Goal: Information Seeking & Learning: Learn about a topic

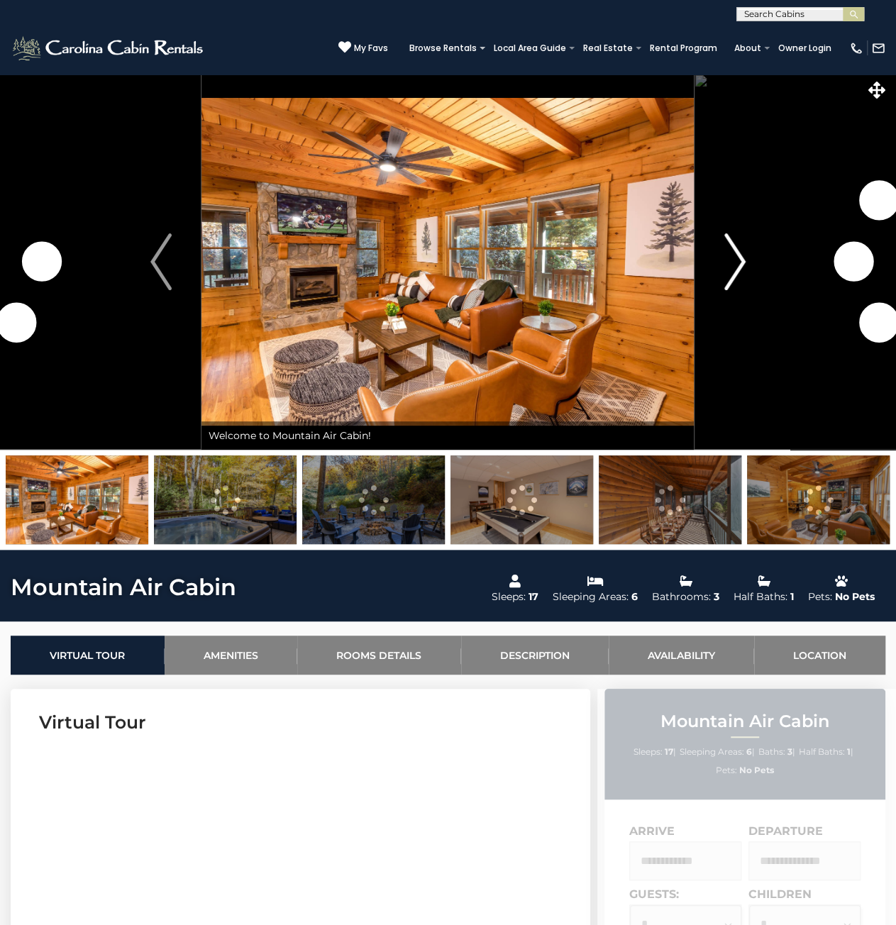
click at [736, 258] on img "Next" at bounding box center [734, 261] width 21 height 57
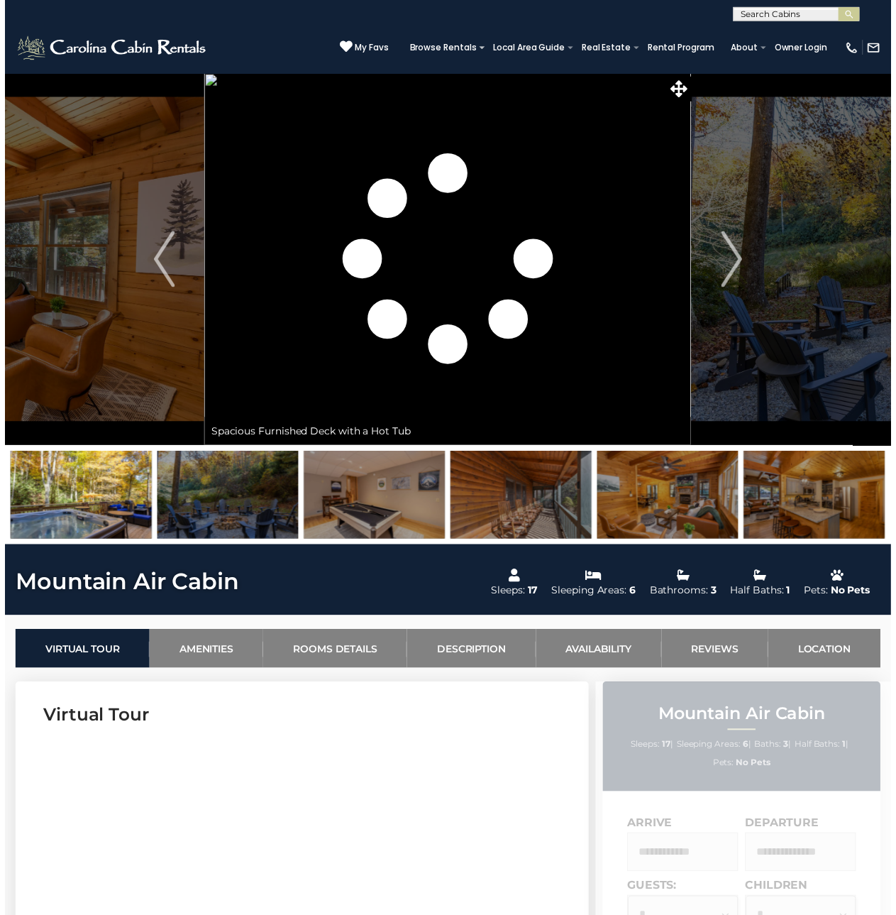
scroll to position [213, 0]
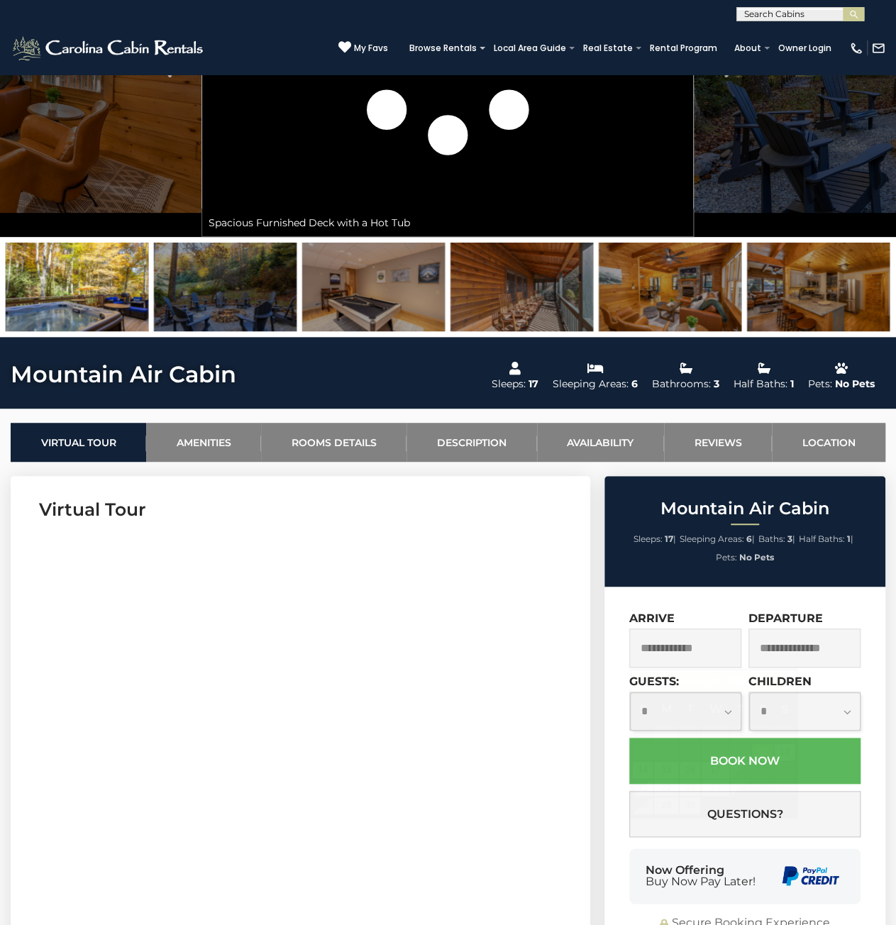
click at [683, 639] on input "text" at bounding box center [685, 648] width 112 height 39
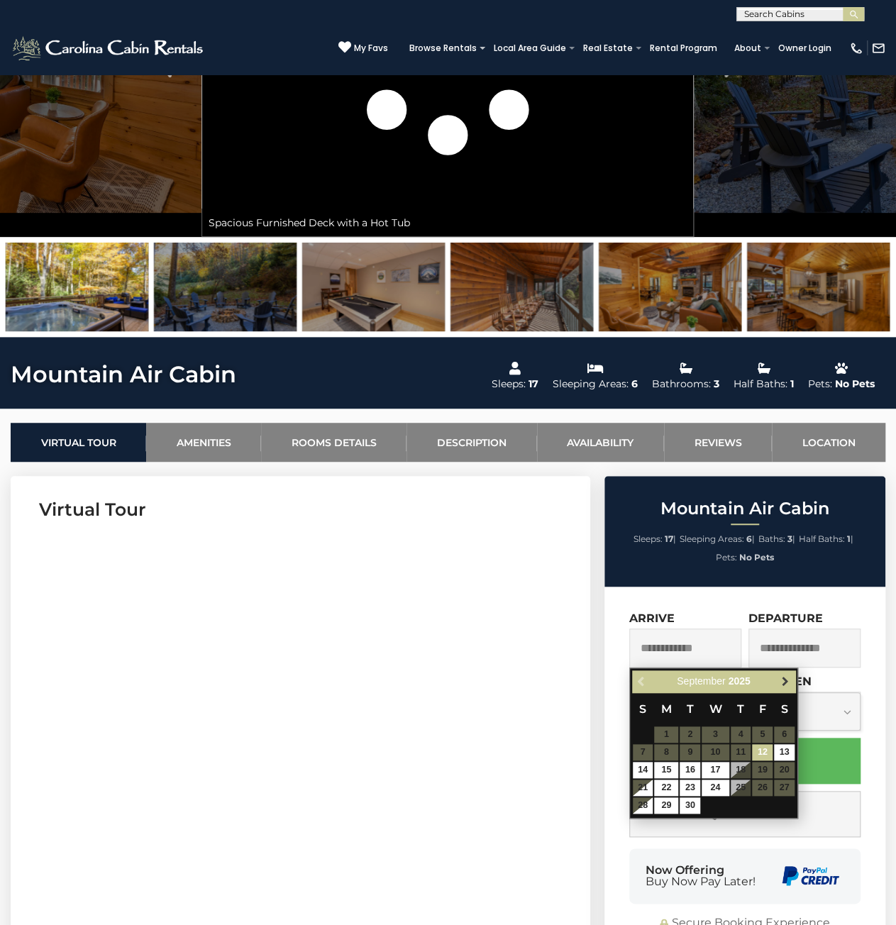
click at [786, 687] on link "Next" at bounding box center [785, 682] width 18 height 18
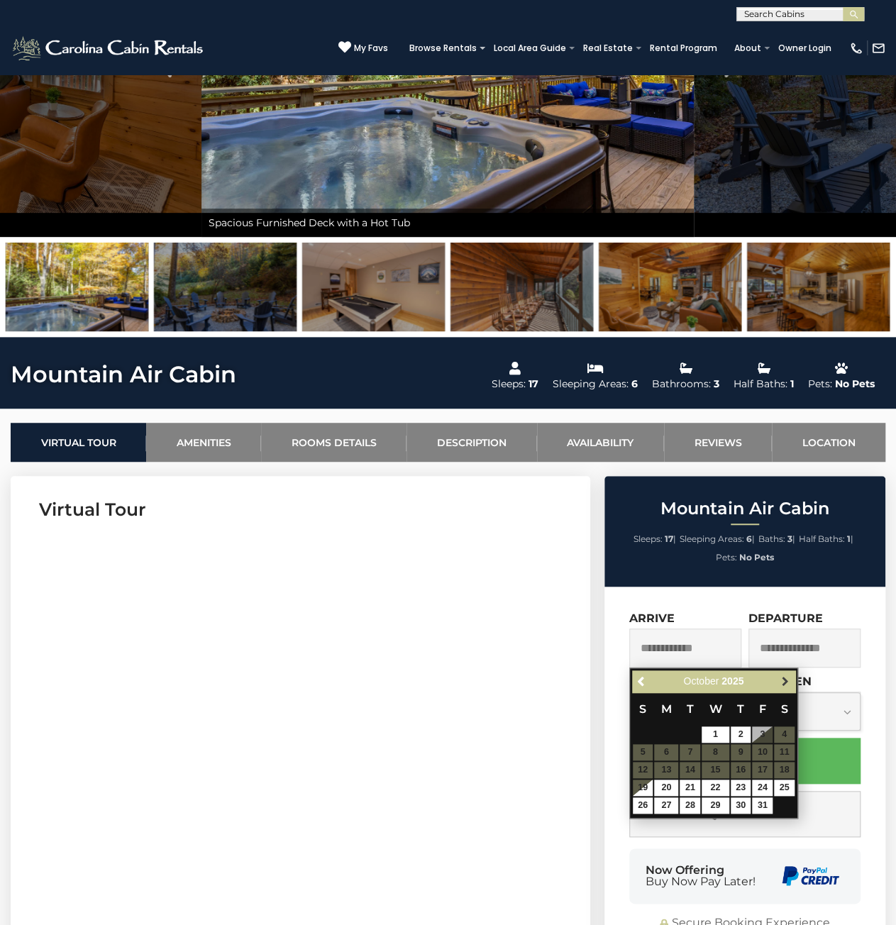
click at [786, 683] on span "Next" at bounding box center [784, 680] width 11 height 11
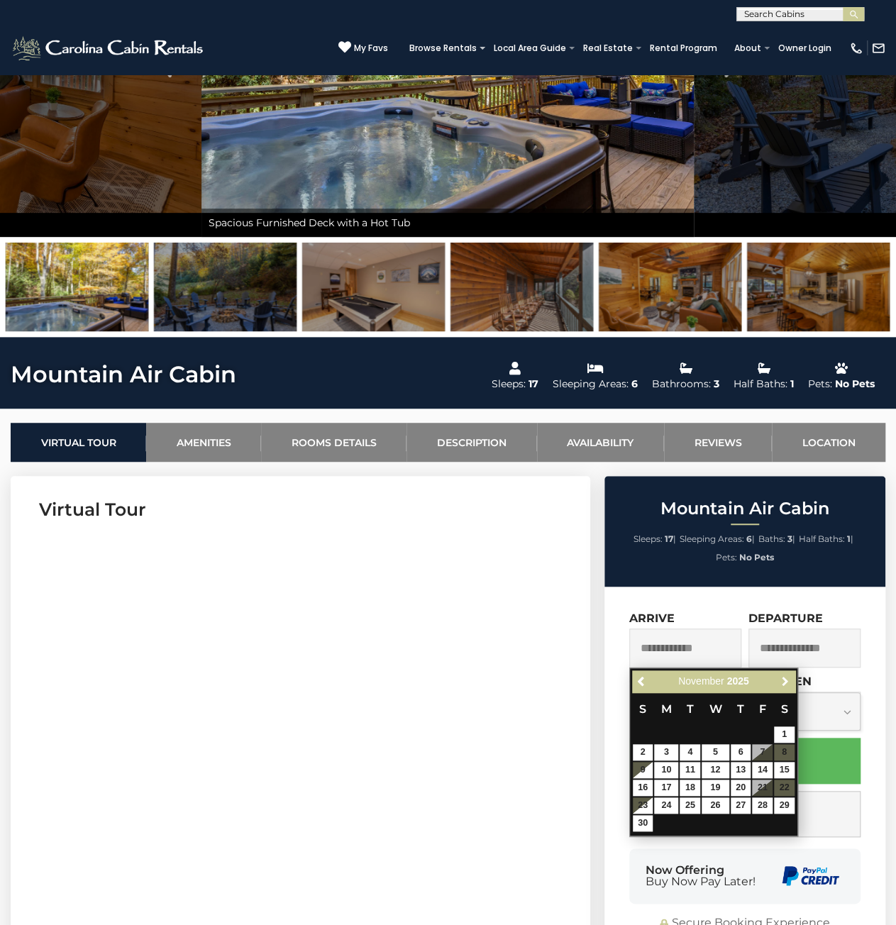
click at [786, 683] on span "Next" at bounding box center [784, 680] width 11 height 11
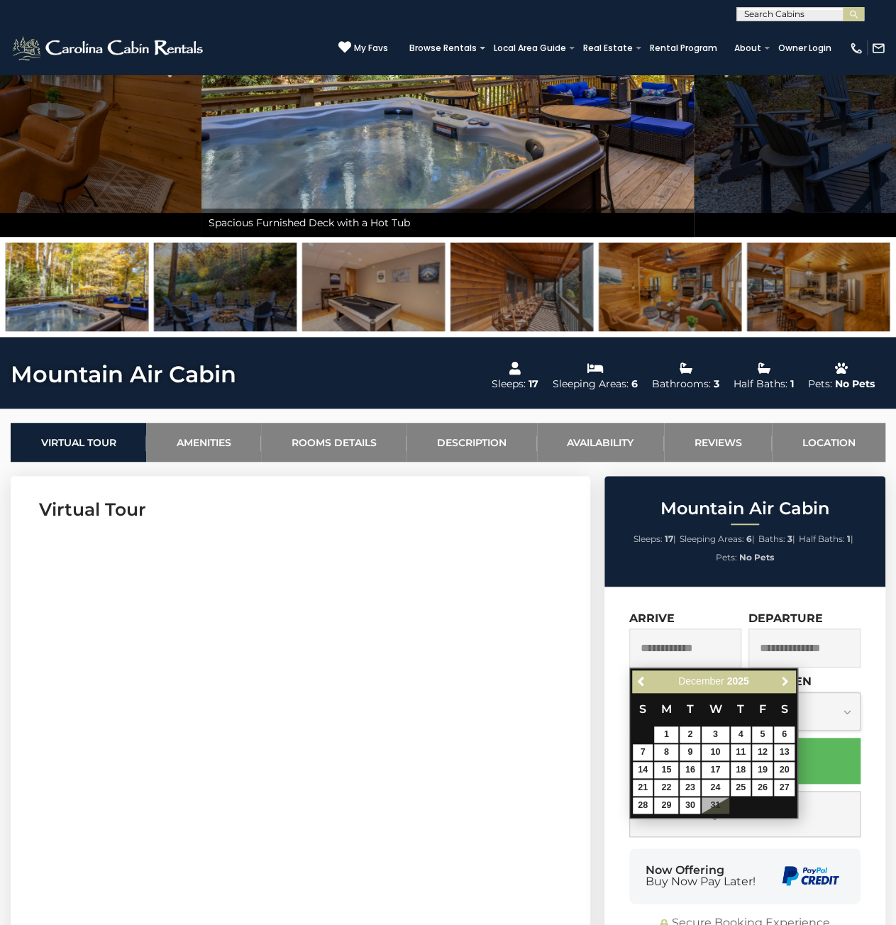
click at [786, 683] on span "Next" at bounding box center [784, 680] width 11 height 11
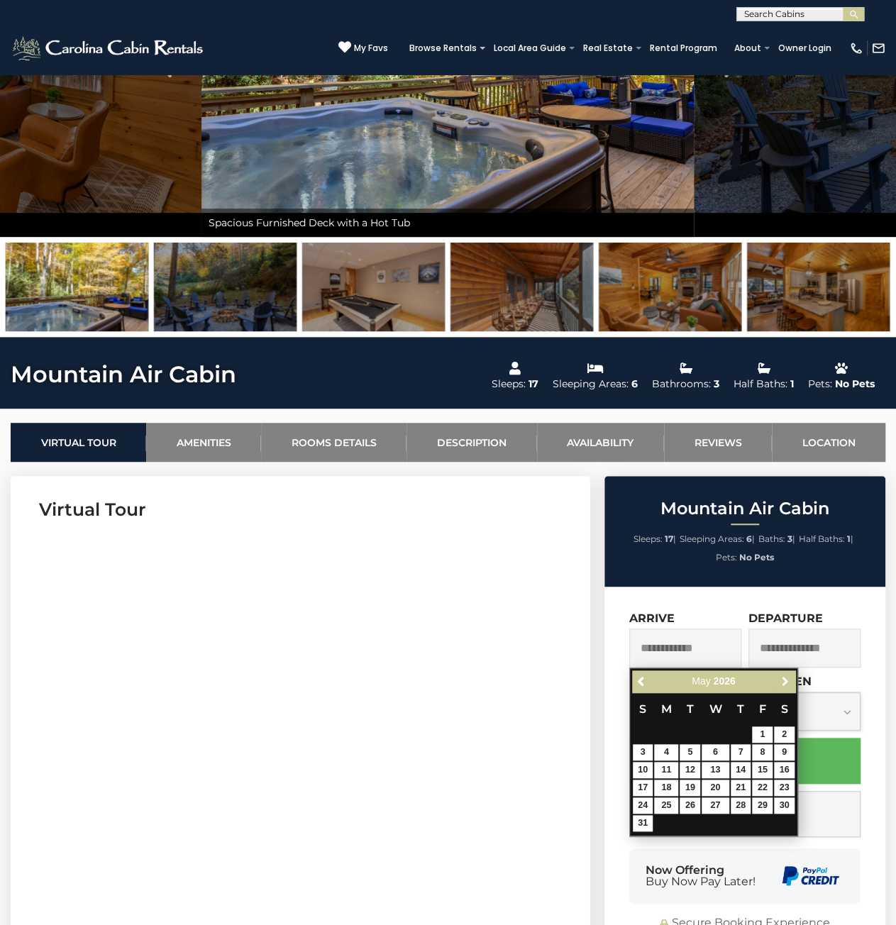
click at [786, 683] on span "Next" at bounding box center [784, 680] width 11 height 11
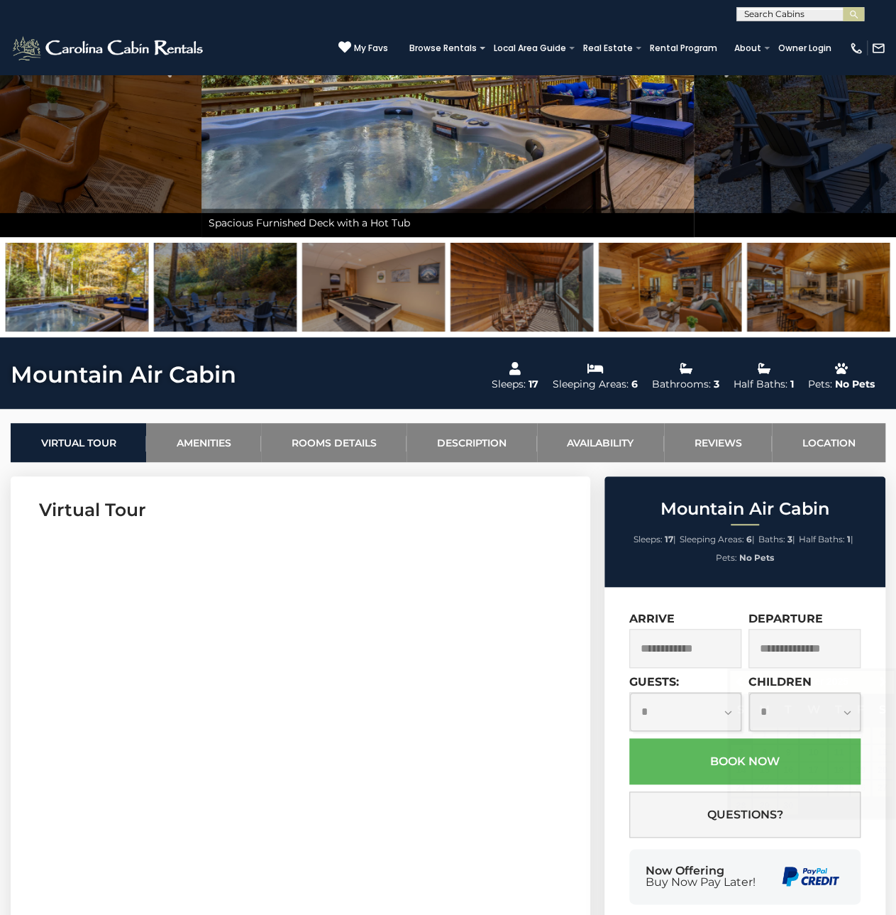
click at [551, 525] on section "Virtual Tour" at bounding box center [301, 692] width 580 height 433
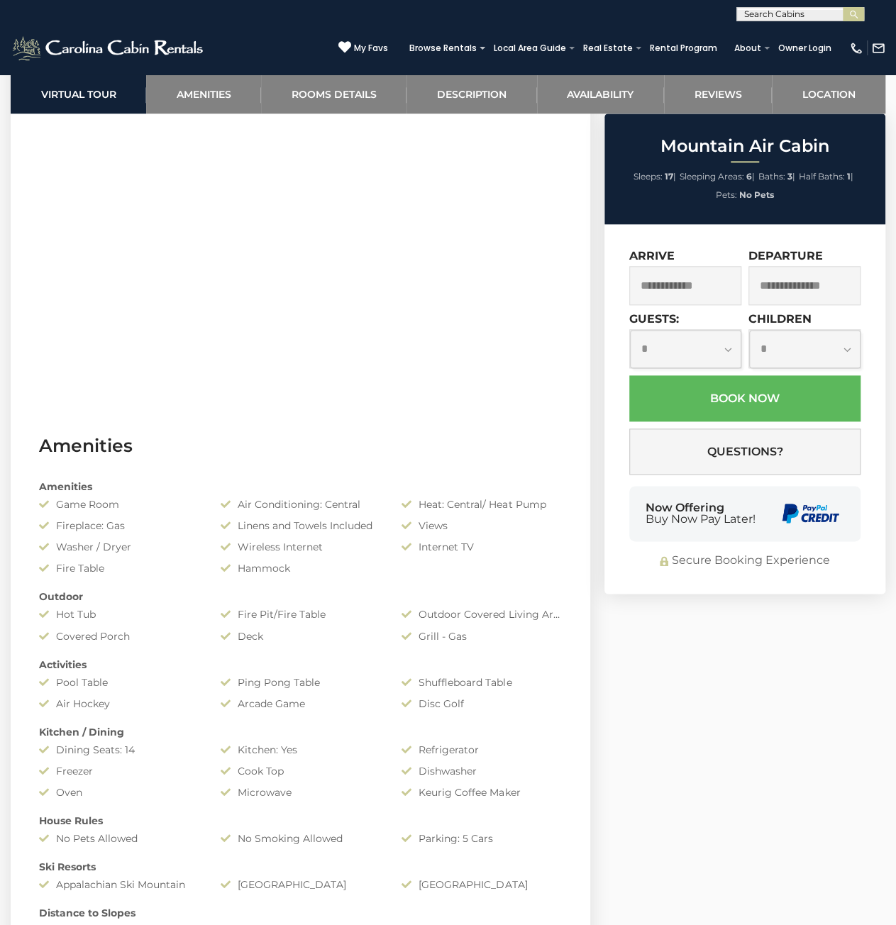
click at [377, 627] on div "Amenities Game Room Air Conditioning: Central Heat: Central/ Heat Pump Fireplac…" at bounding box center [300, 709] width 544 height 472
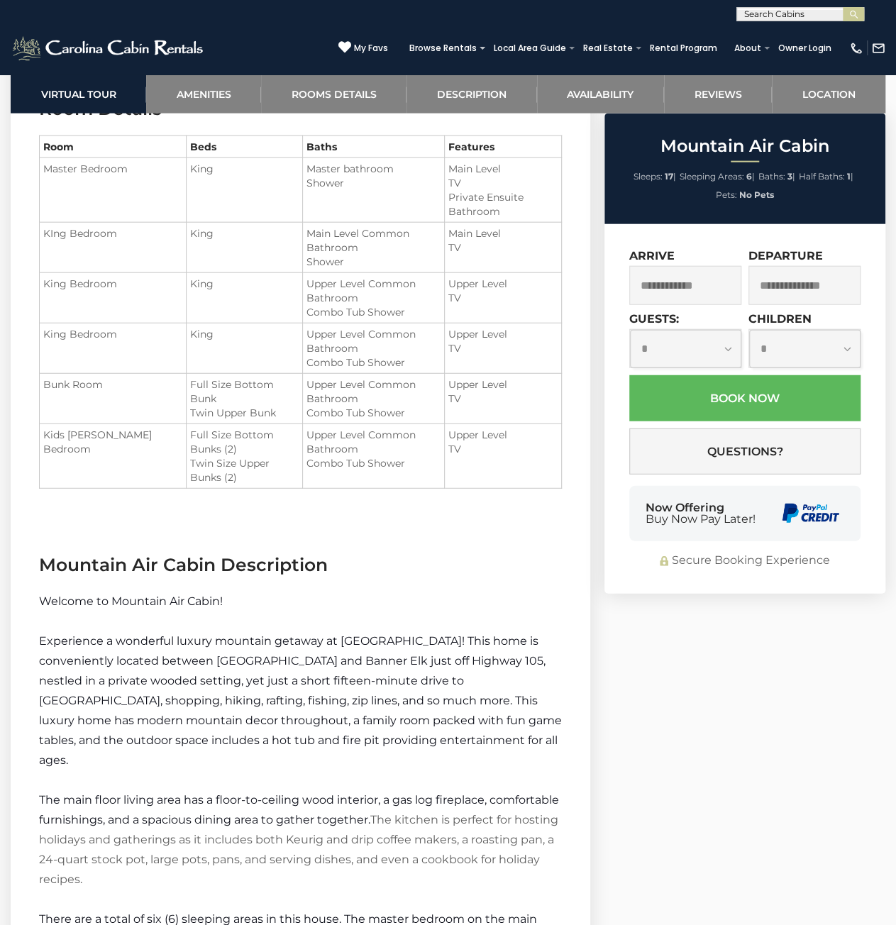
scroll to position [1419, 0]
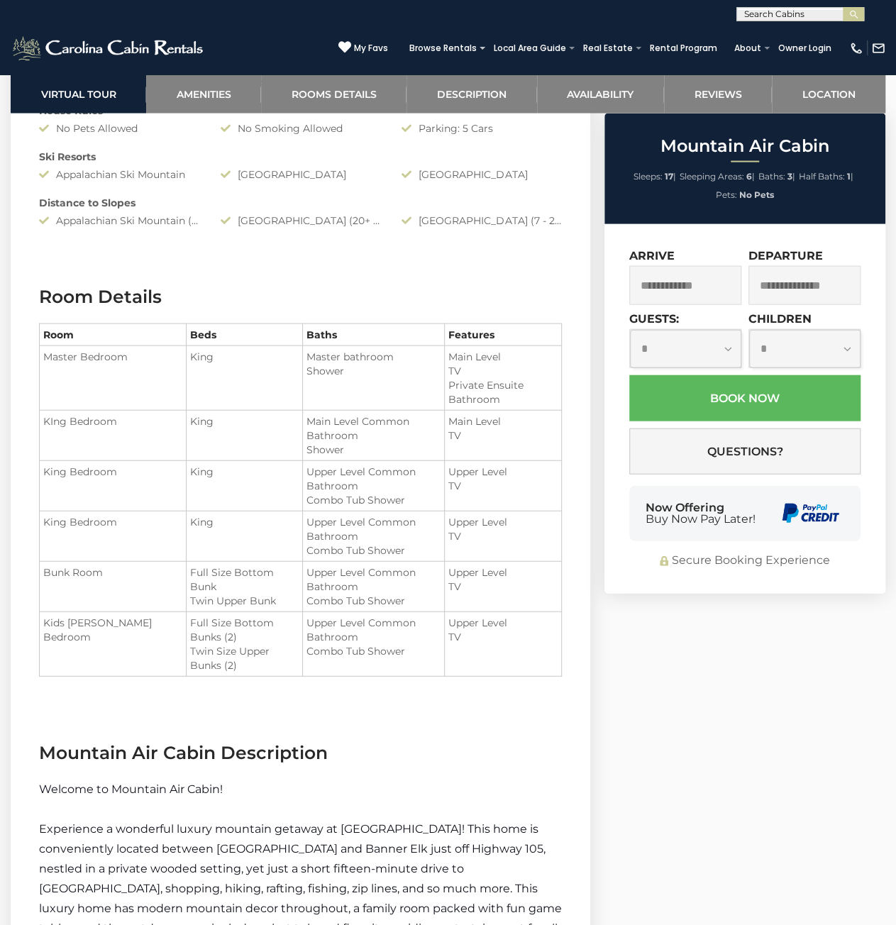
drag, startPoint x: 194, startPoint y: 619, endPoint x: 231, endPoint y: 661, distance: 55.7
click at [227, 656] on ul "Full Size Bottom Bunks (2) Twin Size Upper Bunks (2)" at bounding box center [244, 644] width 109 height 57
click at [233, 662] on li "Twin Size Upper Bunks (2)" at bounding box center [244, 658] width 109 height 28
drag, startPoint x: 233, startPoint y: 662, endPoint x: 207, endPoint y: 629, distance: 42.0
click at [215, 638] on ul "Full Size Bottom Bunks (2) Twin Size Upper Bunks (2)" at bounding box center [244, 644] width 109 height 57
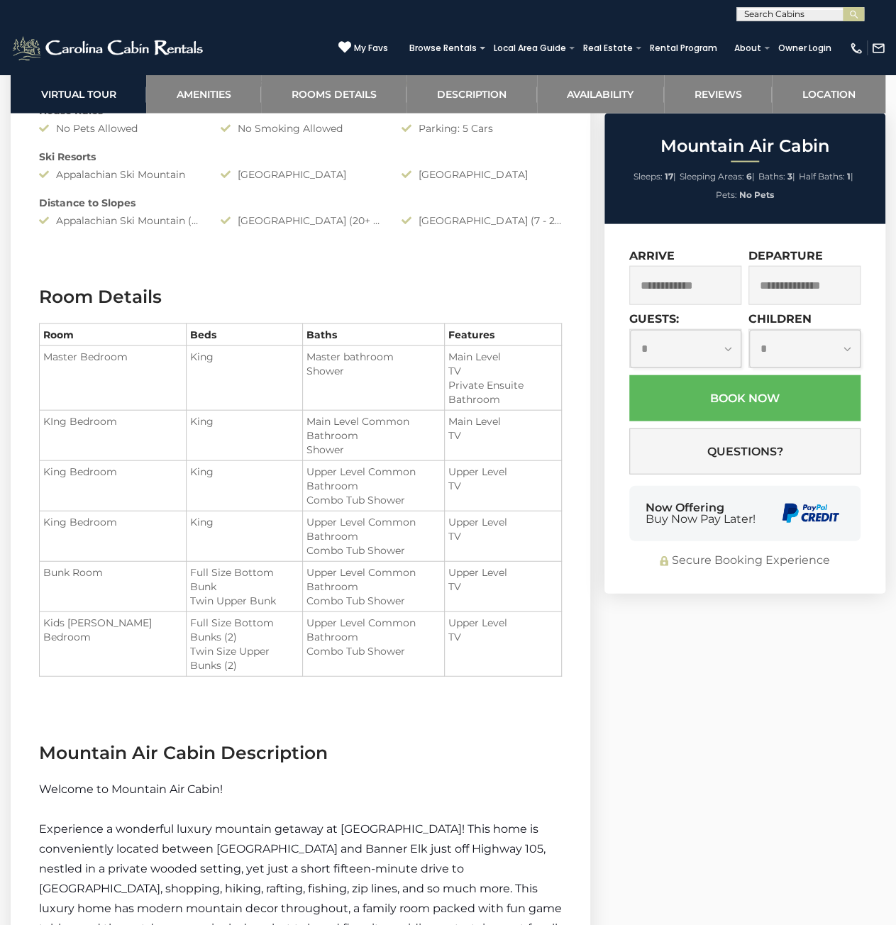
click at [224, 661] on li "Twin Size Upper Bunks (2)" at bounding box center [244, 658] width 109 height 28
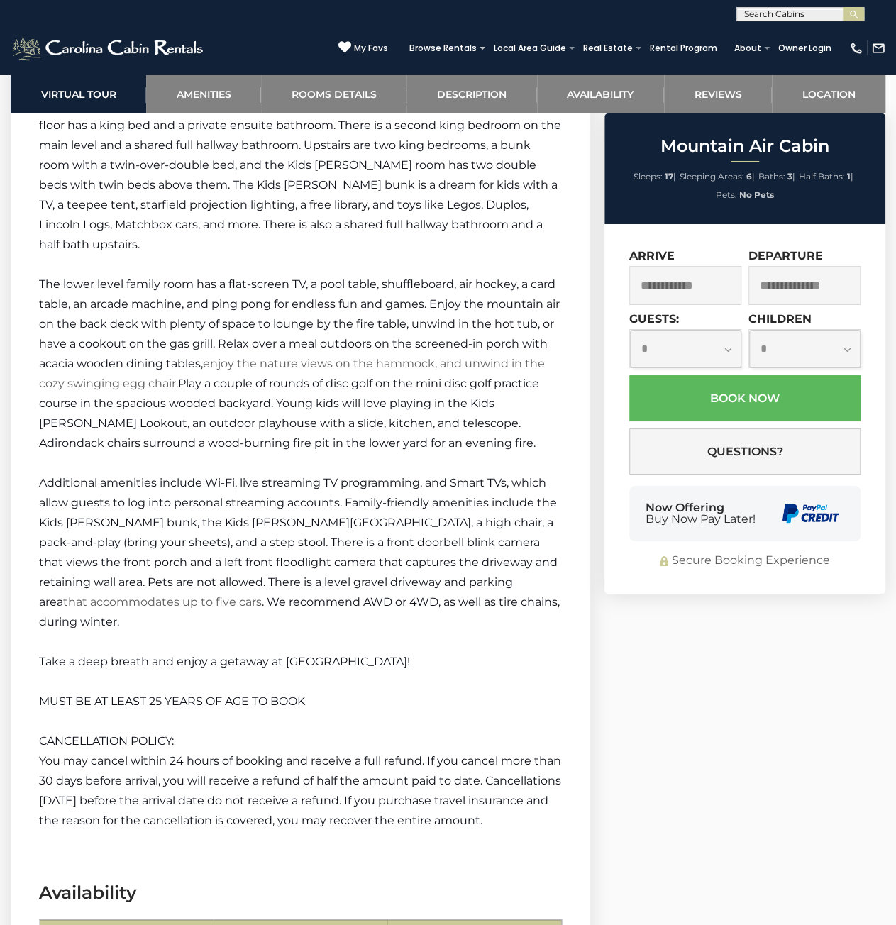
scroll to position [2483, 0]
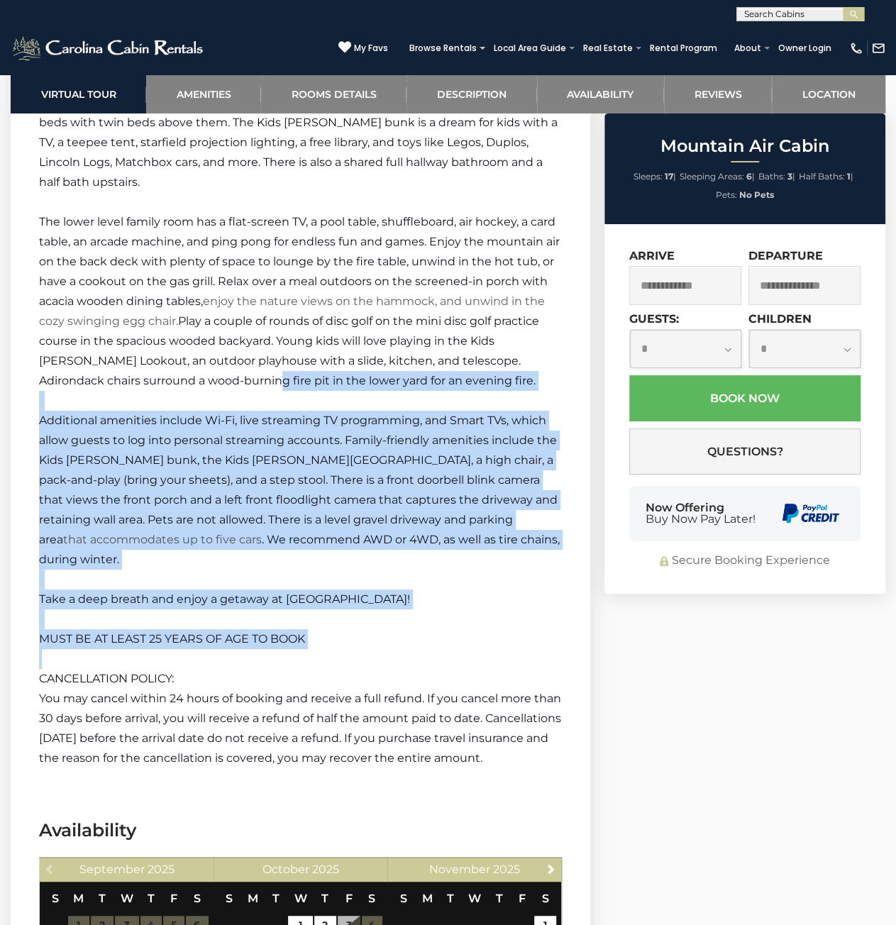
drag, startPoint x: 215, startPoint y: 343, endPoint x: 363, endPoint y: 612, distance: 307.1
click at [363, 612] on div "Welcome to Mountain Air Cabin! Experience a wonderful luxury mountain getaway a…" at bounding box center [300, 242] width 523 height 1053
click at [363, 669] on p "CANCELLATION POLICY:" at bounding box center [300, 679] width 523 height 20
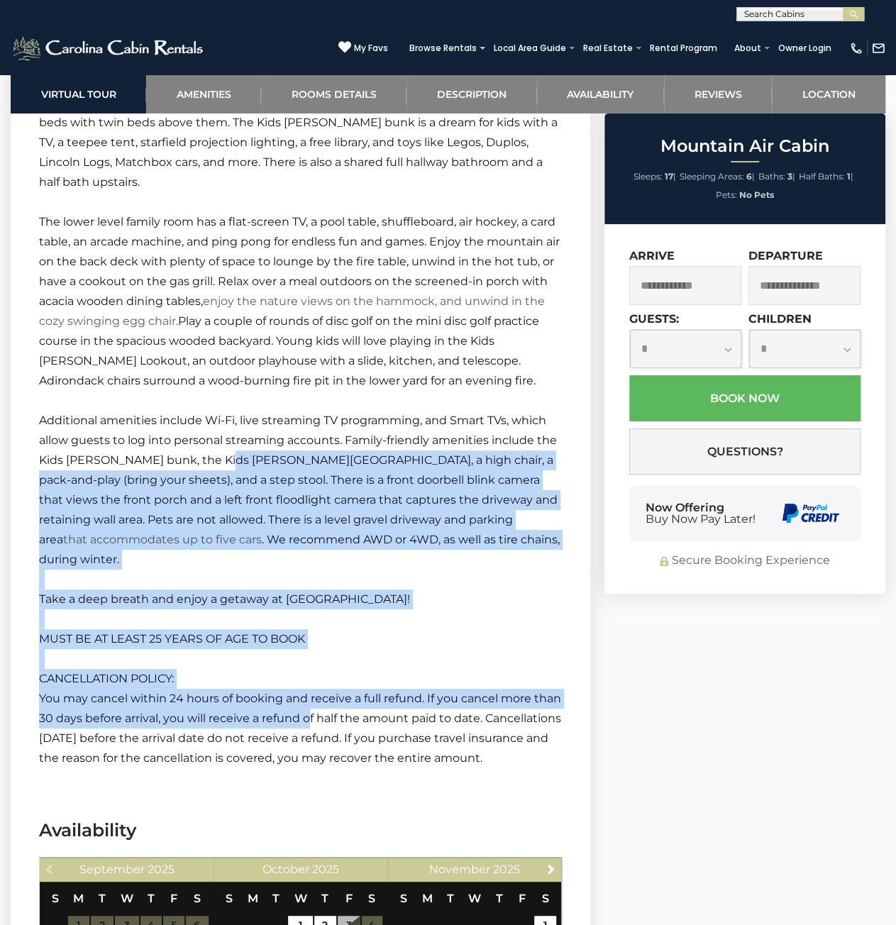
drag, startPoint x: 339, startPoint y: 657, endPoint x: 192, endPoint y: 306, distance: 380.0
click at [197, 327] on div "Welcome to Mountain Air Cabin! Experience a wonderful luxury mountain getaway a…" at bounding box center [300, 242] width 523 height 1053
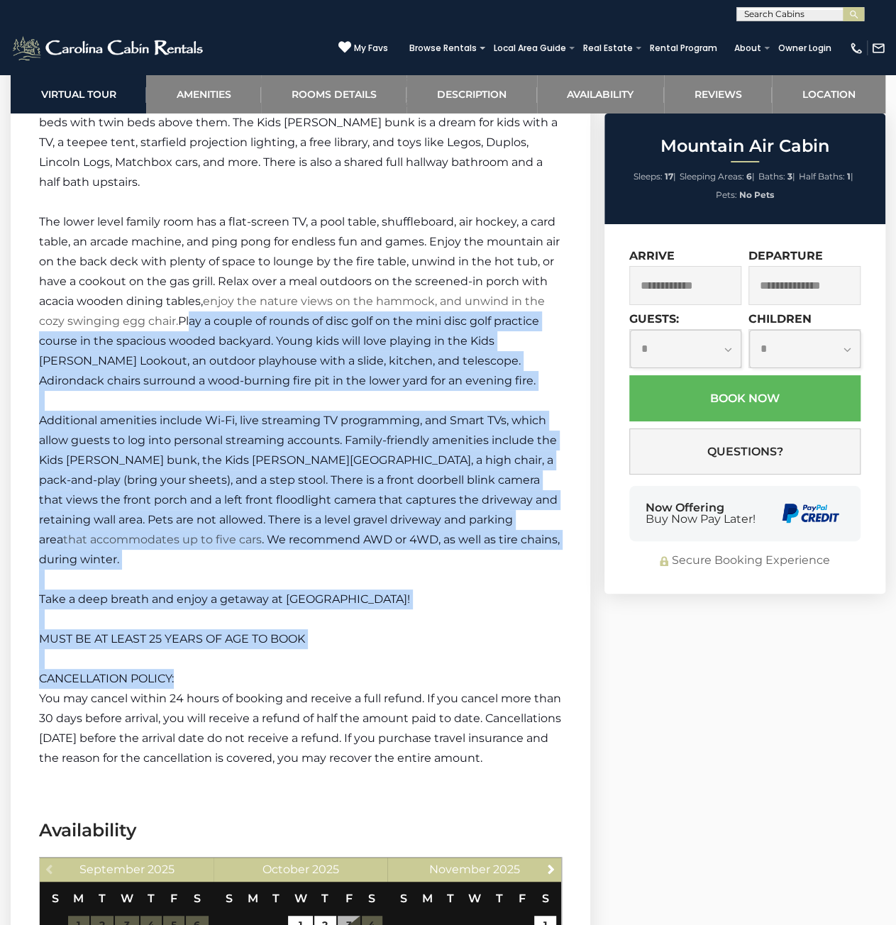
drag, startPoint x: 186, startPoint y: 275, endPoint x: 392, endPoint y: 634, distance: 413.5
click at [389, 628] on div "Welcome to Mountain Air Cabin! Experience a wonderful luxury mountain getaway a…" at bounding box center [300, 242] width 523 height 1053
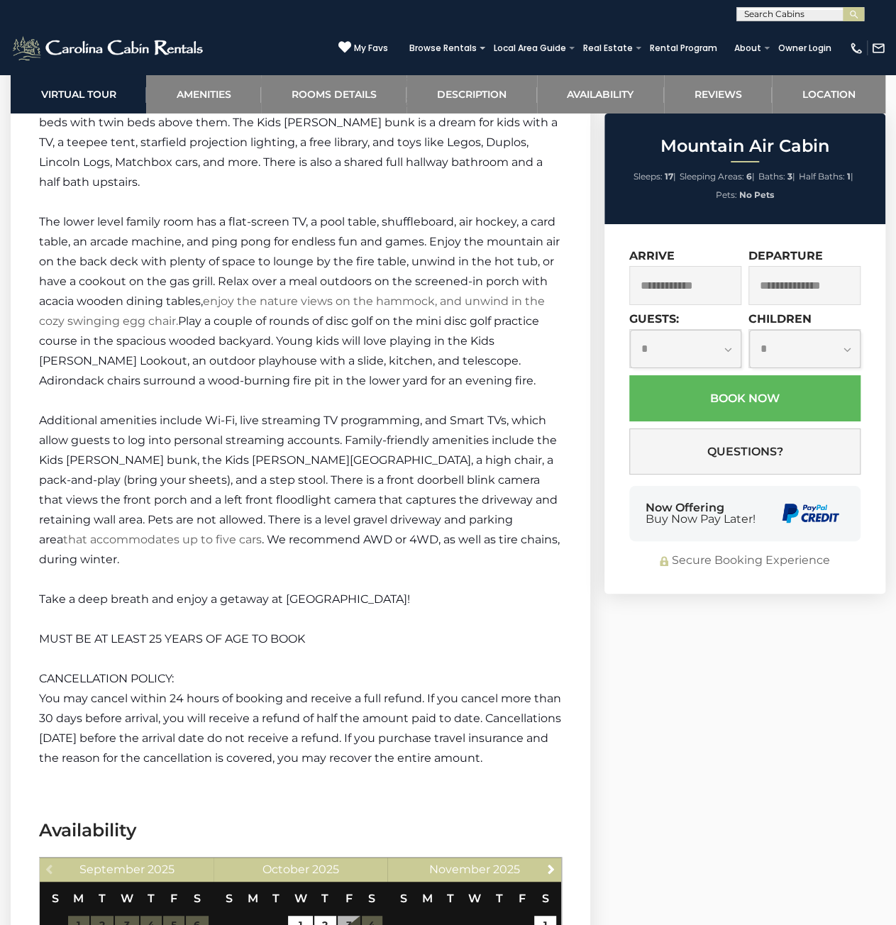
click at [392, 692] on span "You may cancel within 24 hours of booking and receive a full refund. If you can…" at bounding box center [300, 728] width 522 height 73
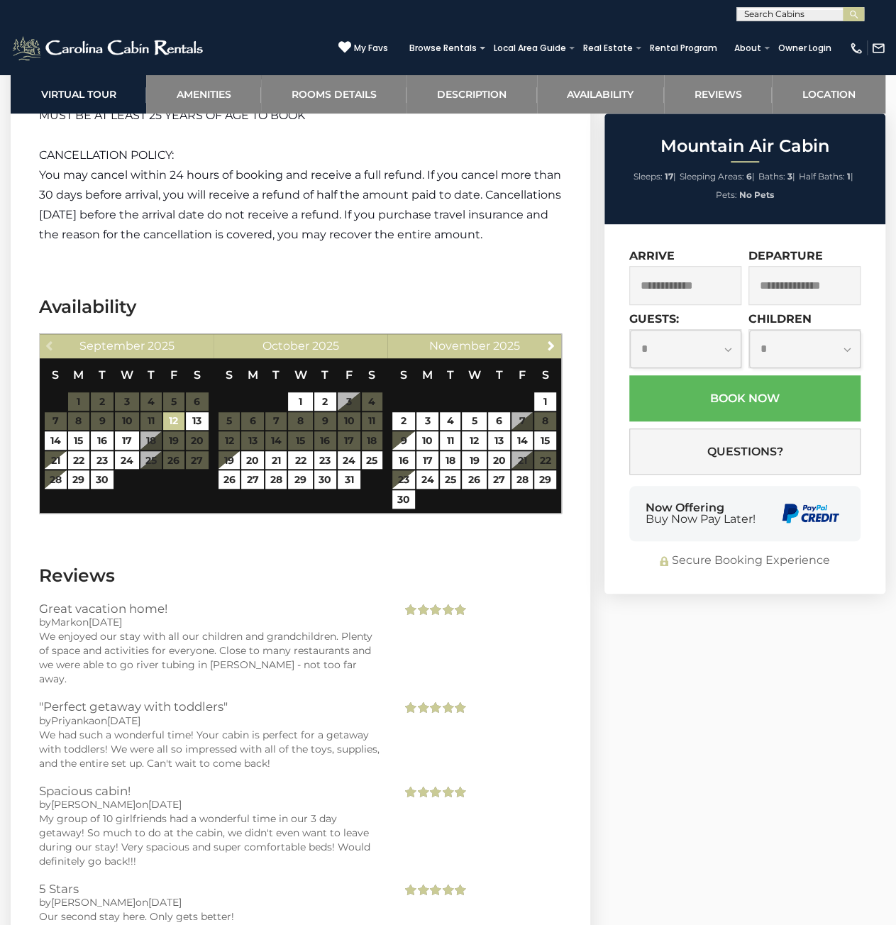
scroll to position [3193, 0]
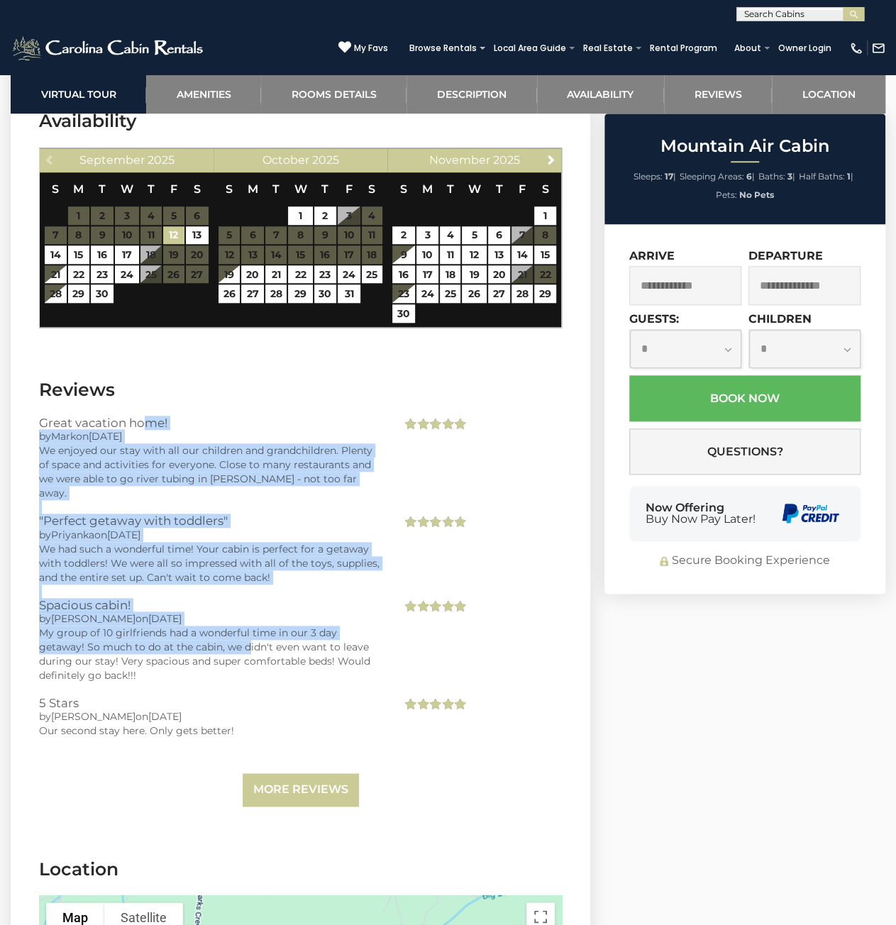
drag, startPoint x: 165, startPoint y: 421, endPoint x: 249, endPoint y: 590, distance: 188.1
click at [249, 590] on section "Reviews Great vacation home! by [PERSON_NAME] on [DATE] We enjoyed our stay wit…" at bounding box center [301, 596] width 580 height 480
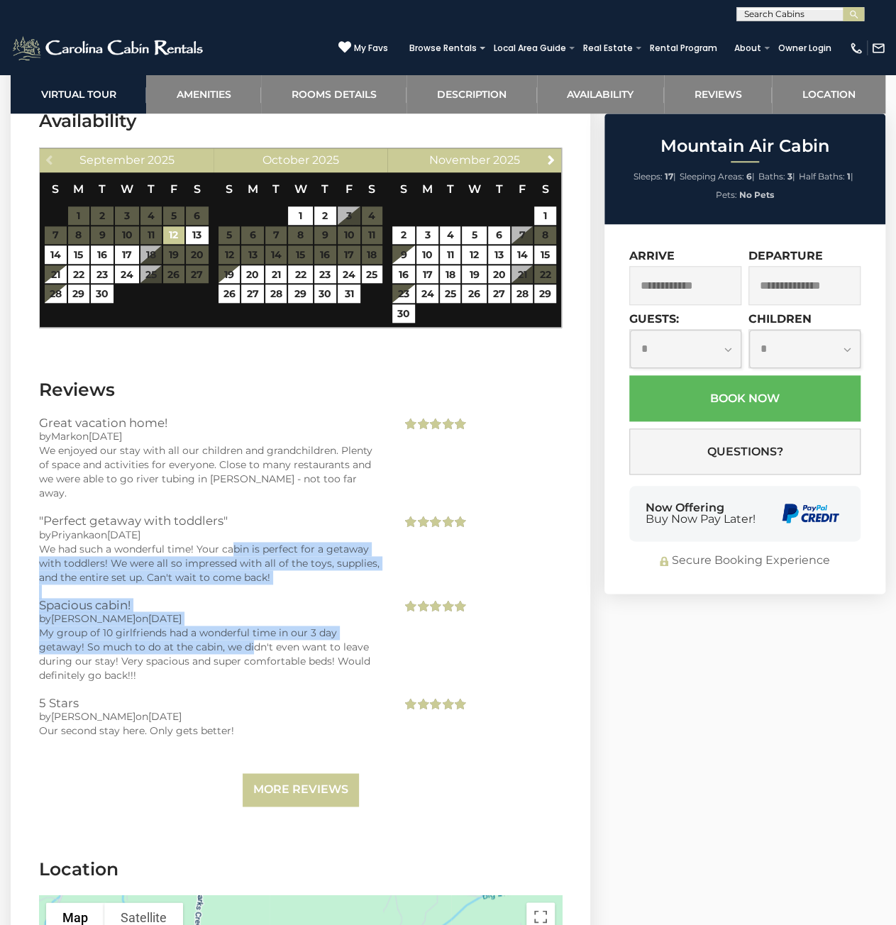
drag, startPoint x: 255, startPoint y: 597, endPoint x: 217, endPoint y: 454, distance: 147.7
click at [224, 473] on div "Great vacation home! by [PERSON_NAME] on [DATE] We enjoyed our stay with all ou…" at bounding box center [300, 611] width 523 height 391
drag, startPoint x: 207, startPoint y: 424, endPoint x: 298, endPoint y: 598, distance: 196.1
click at [298, 598] on div "Great vacation home! by [PERSON_NAME] on [DATE] We enjoyed our stay with all ou…" at bounding box center [300, 611] width 523 height 391
click at [298, 626] on div "My group of 10 girlfriends had a wonderful time in our 3 day getaway! So much t…" at bounding box center [209, 654] width 341 height 57
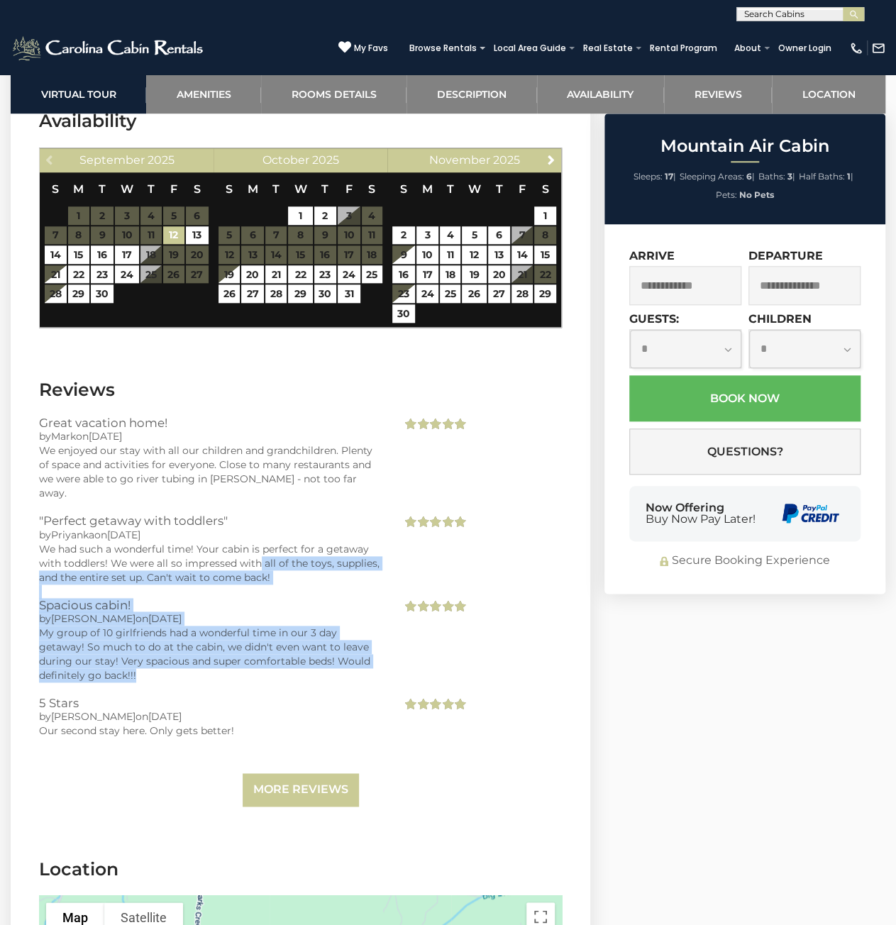
drag, startPoint x: 295, startPoint y: 595, endPoint x: 218, endPoint y: 422, distance: 189.6
click at [230, 445] on div "Great vacation home! by [PERSON_NAME] on [DATE] We enjoyed our stay with all ou…" at bounding box center [300, 611] width 523 height 391
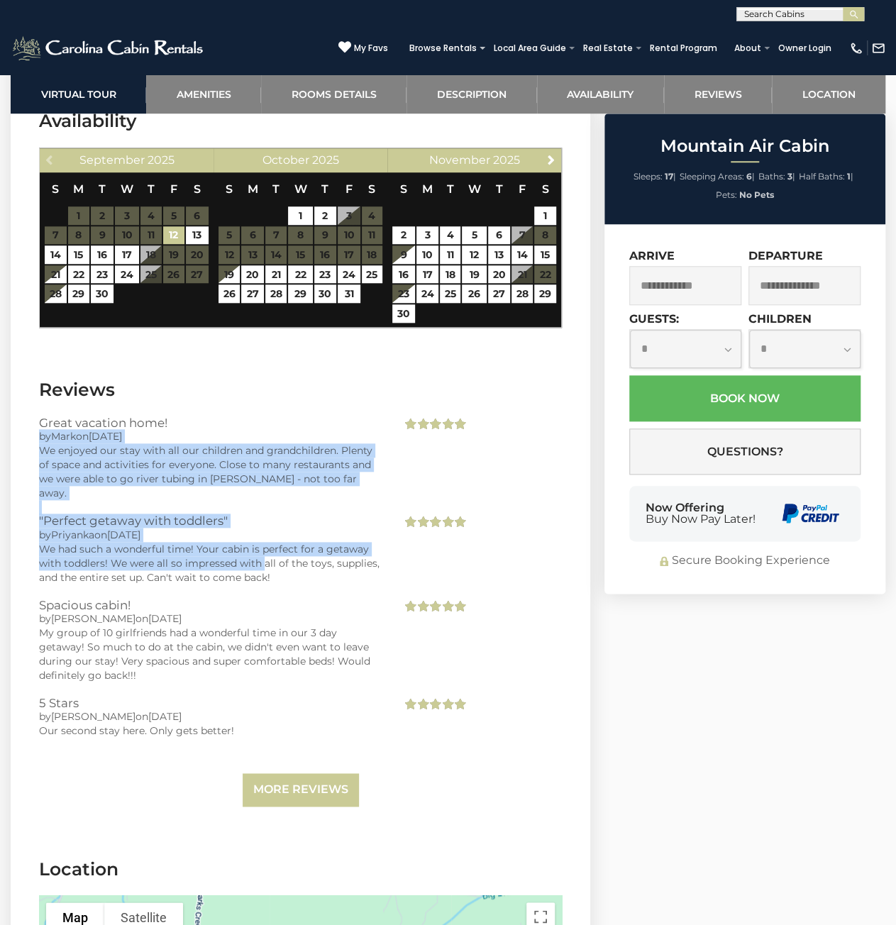
drag, startPoint x: 188, startPoint y: 371, endPoint x: 307, endPoint y: 577, distance: 237.8
click at [294, 553] on section "Reviews Great vacation home! by [PERSON_NAME] on [DATE] We enjoyed our stay wit…" at bounding box center [301, 596] width 580 height 480
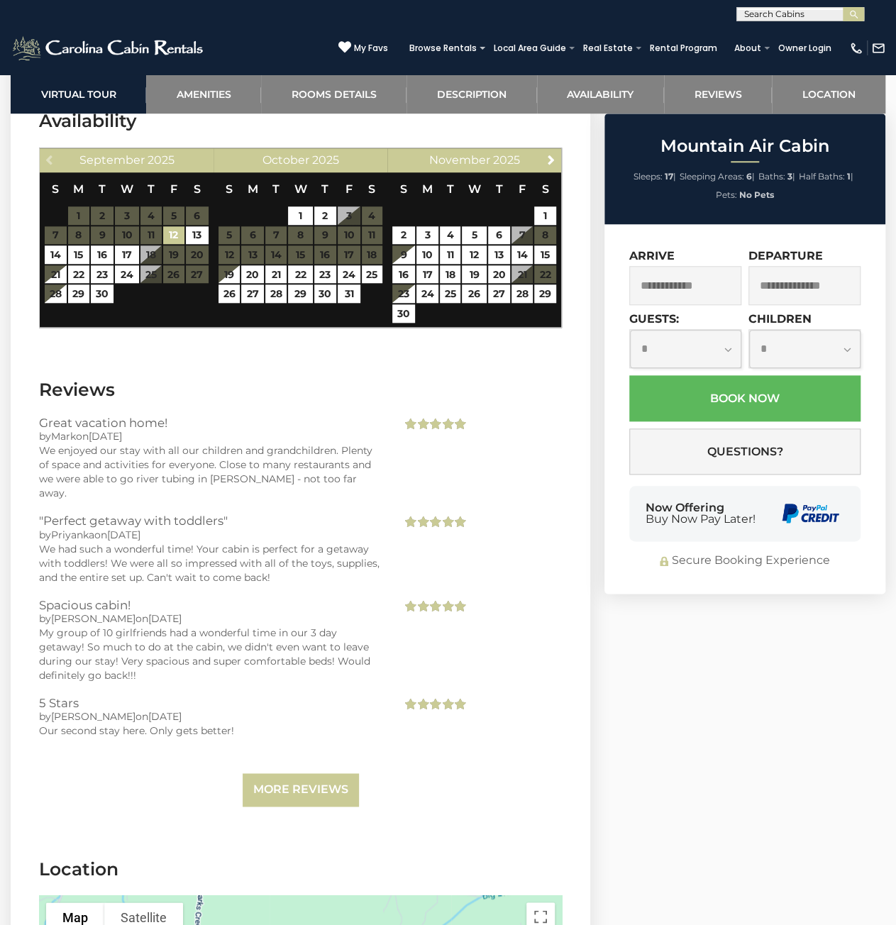
click at [308, 626] on div "My group of 10 girlfriends had a wonderful time in our 3 day getaway! So much t…" at bounding box center [209, 654] width 341 height 57
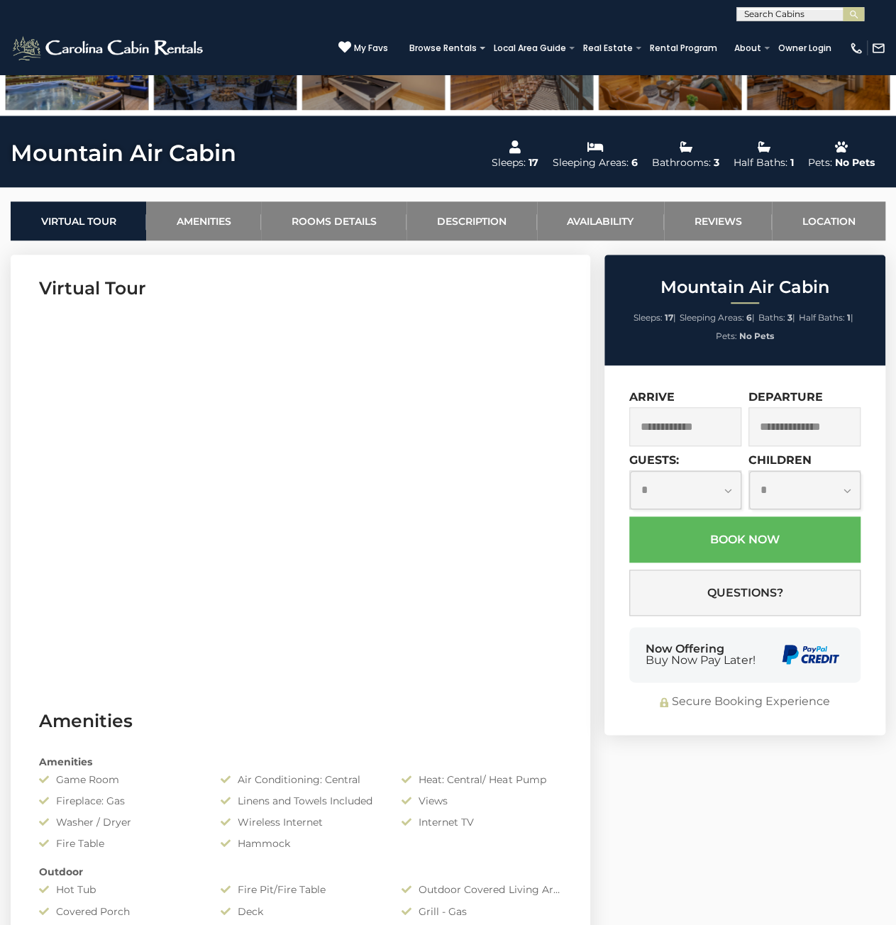
scroll to position [0, 0]
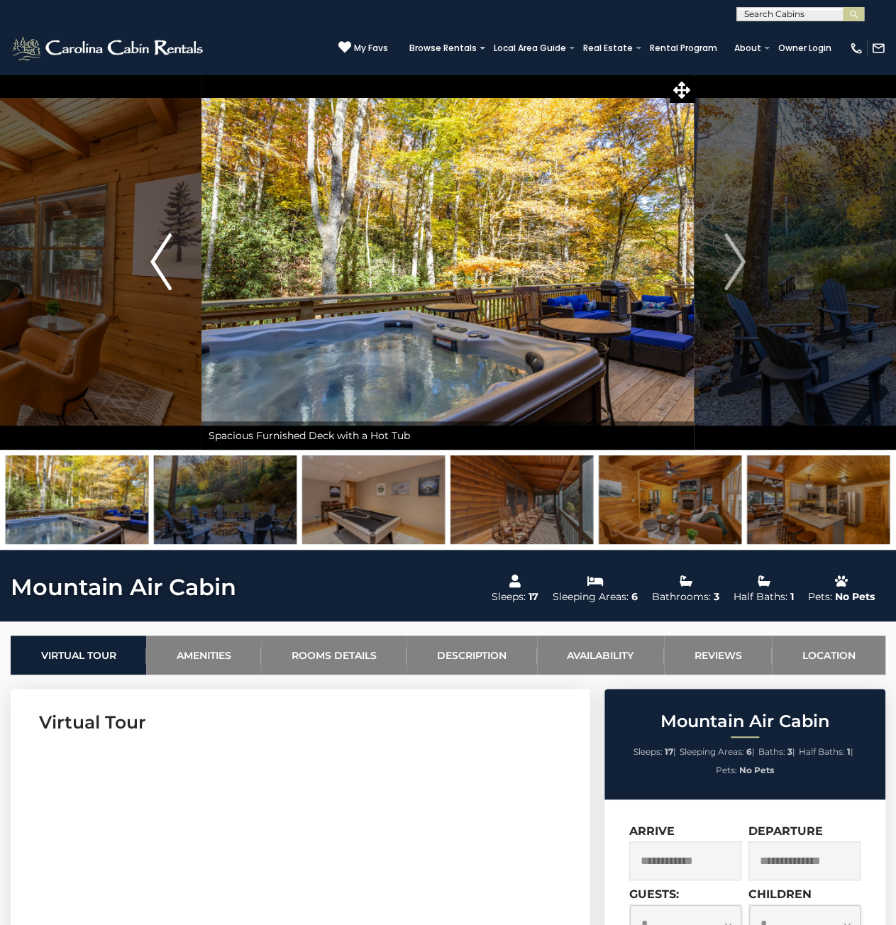
click at [166, 245] on img "Previous" at bounding box center [160, 261] width 21 height 57
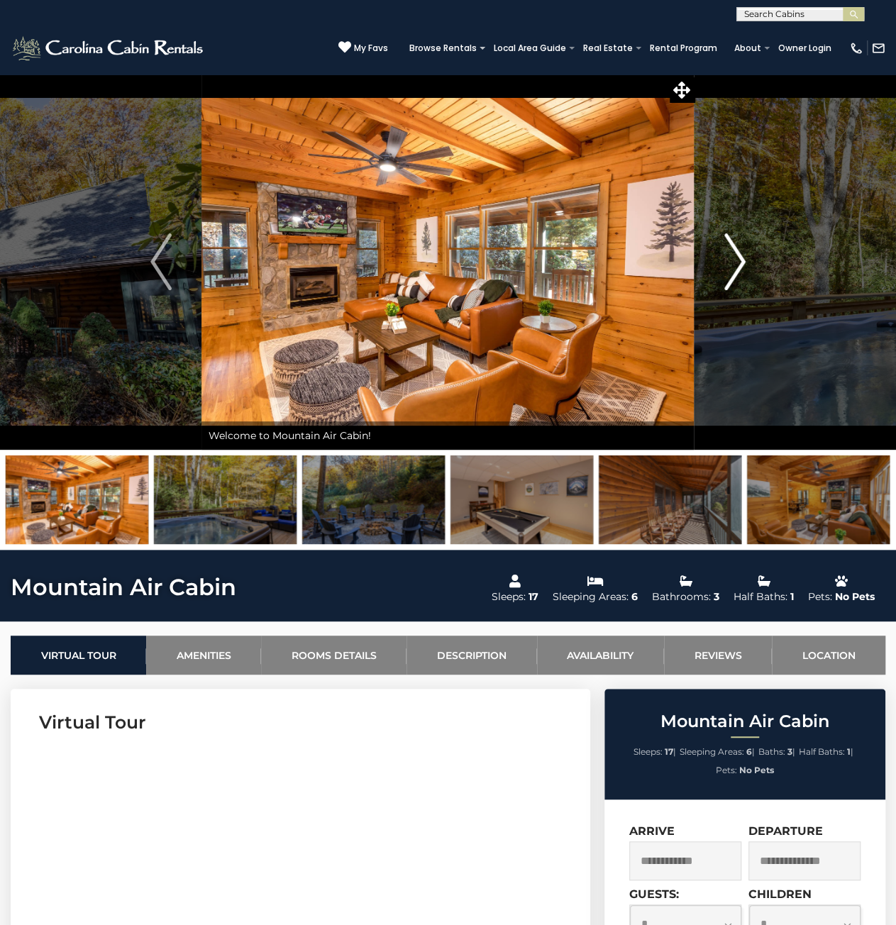
click at [743, 266] on img "Next" at bounding box center [734, 261] width 21 height 57
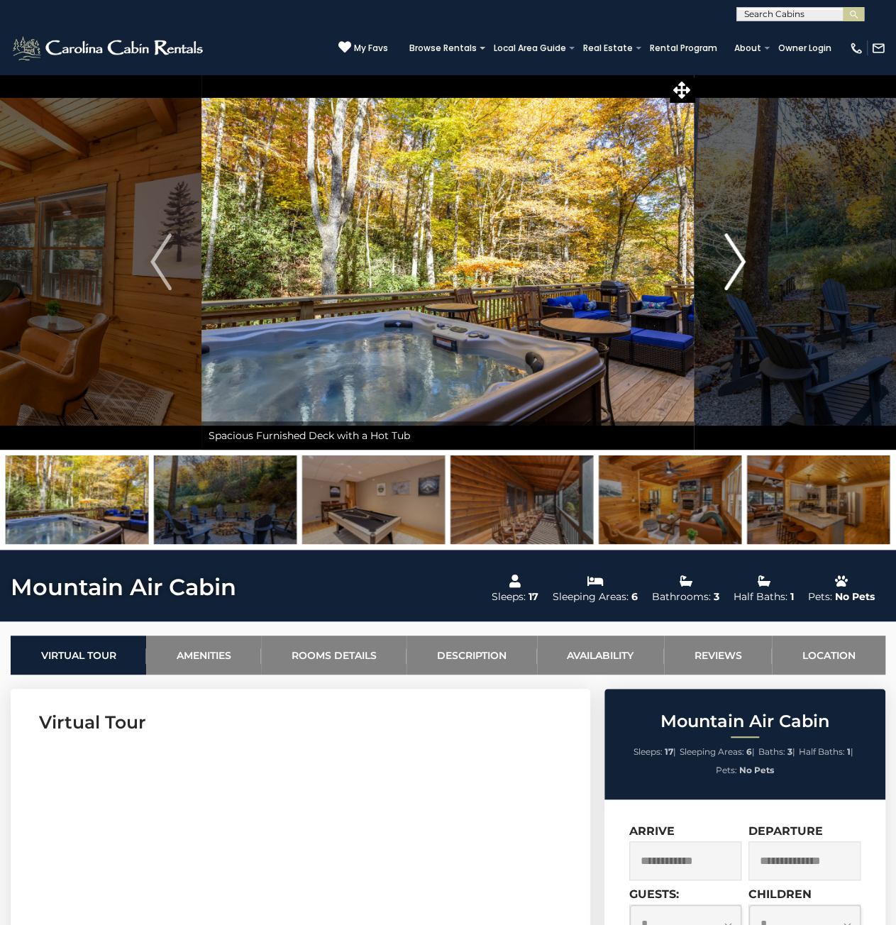
click at [742, 258] on img "Next" at bounding box center [734, 261] width 21 height 57
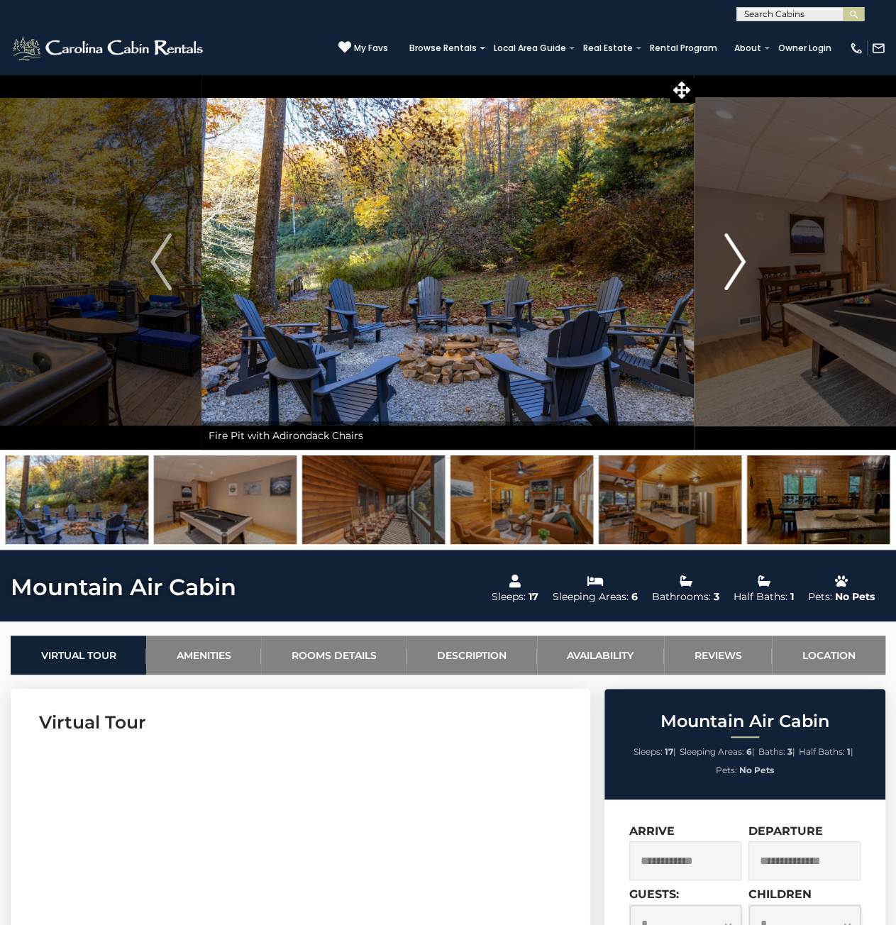
click at [742, 258] on img "Next" at bounding box center [734, 261] width 21 height 57
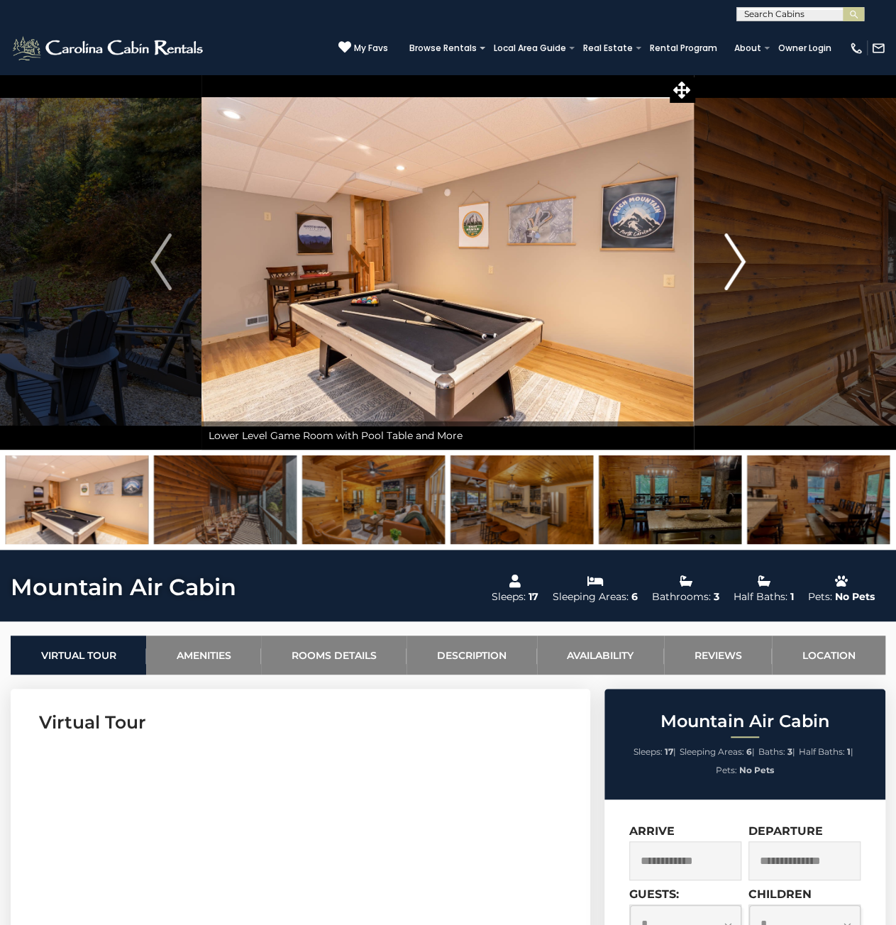
click at [742, 258] on img "Next" at bounding box center [734, 261] width 21 height 57
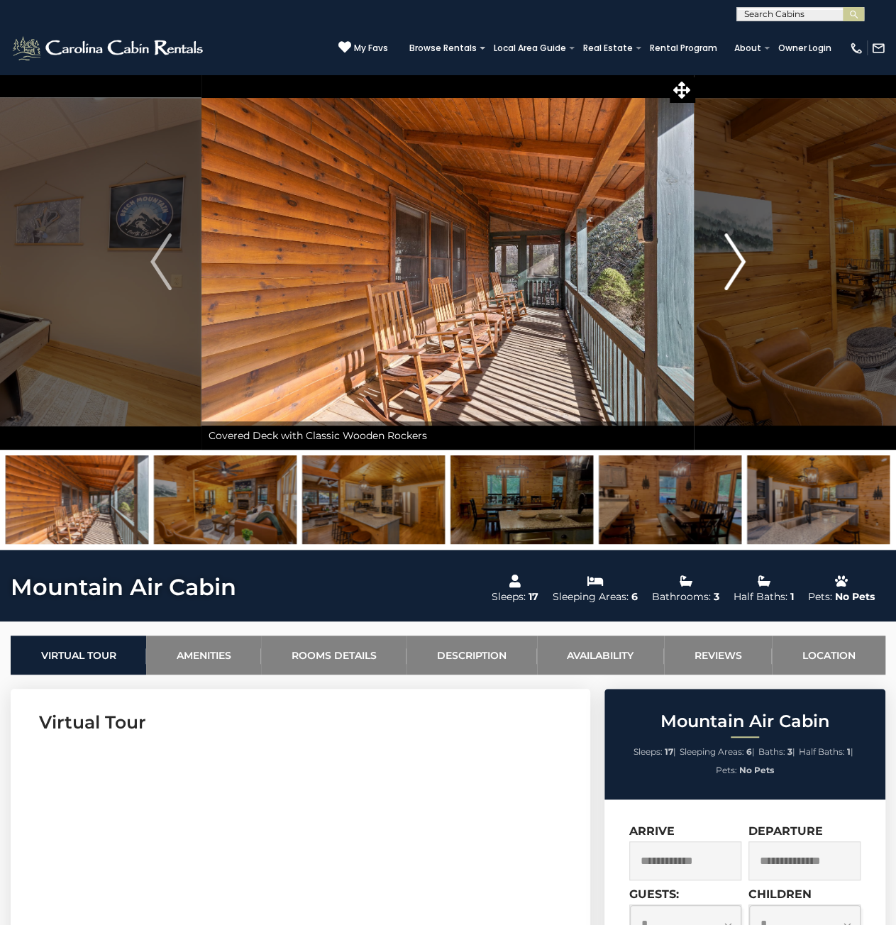
click at [742, 258] on img "Next" at bounding box center [734, 261] width 21 height 57
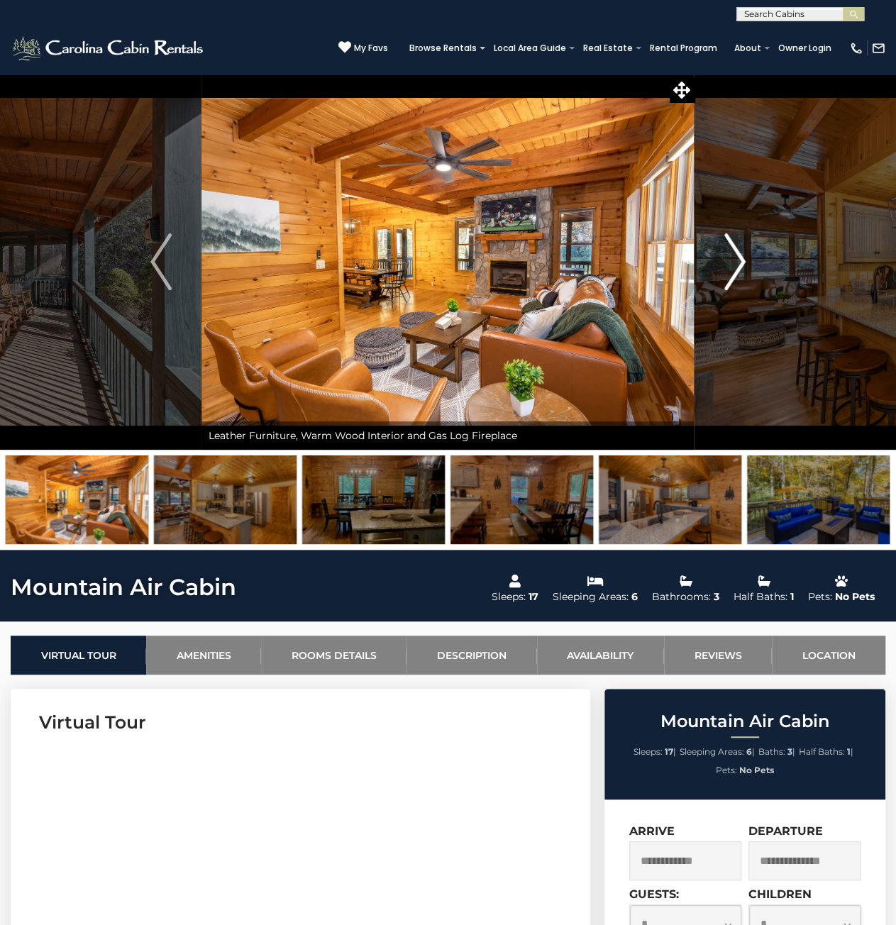
click at [742, 258] on img "Next" at bounding box center [734, 261] width 21 height 57
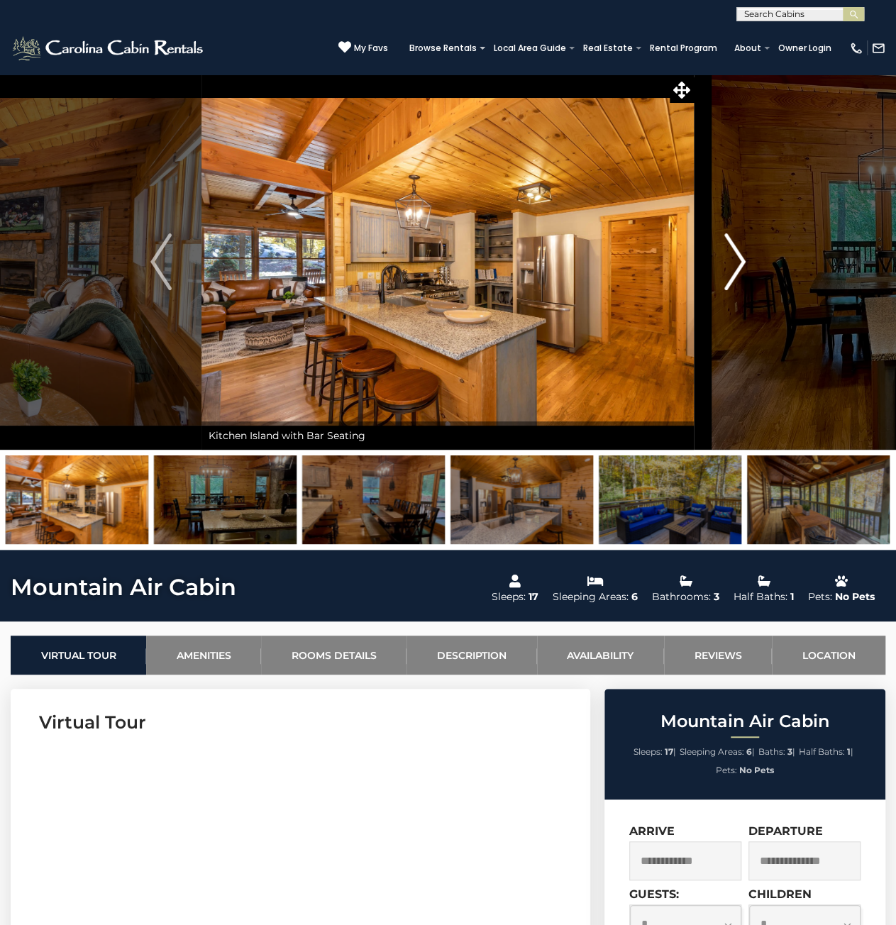
click at [742, 258] on img "Next" at bounding box center [734, 261] width 21 height 57
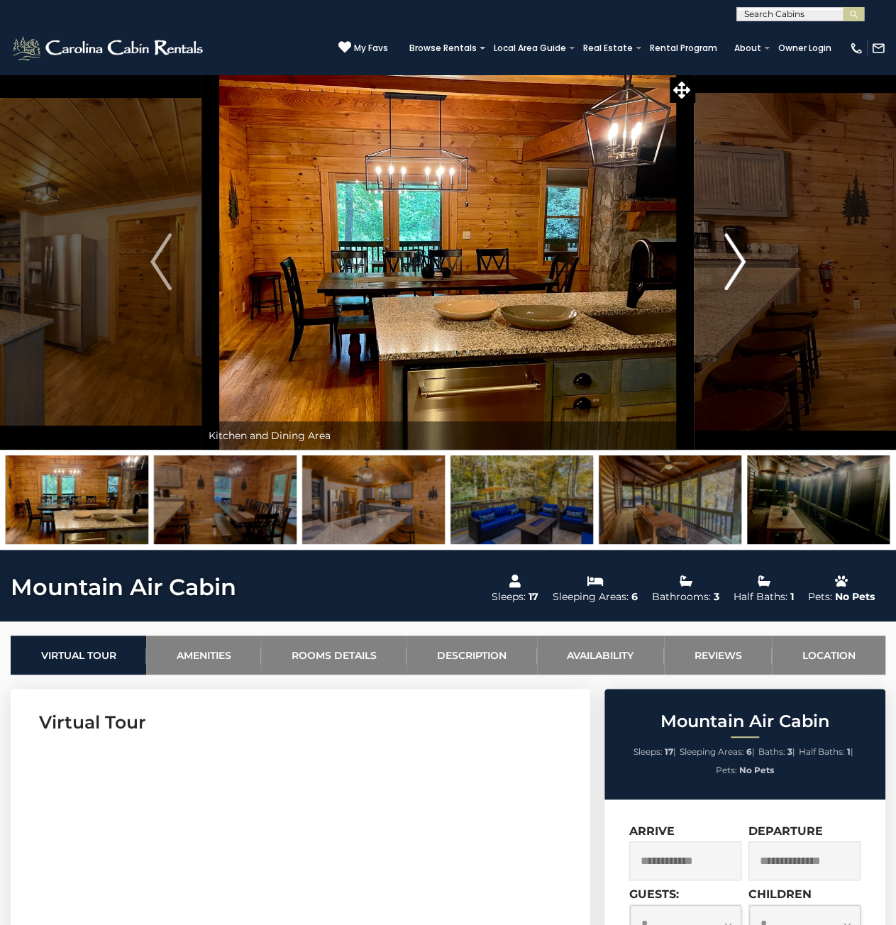
click at [746, 270] on button "Next" at bounding box center [735, 262] width 81 height 376
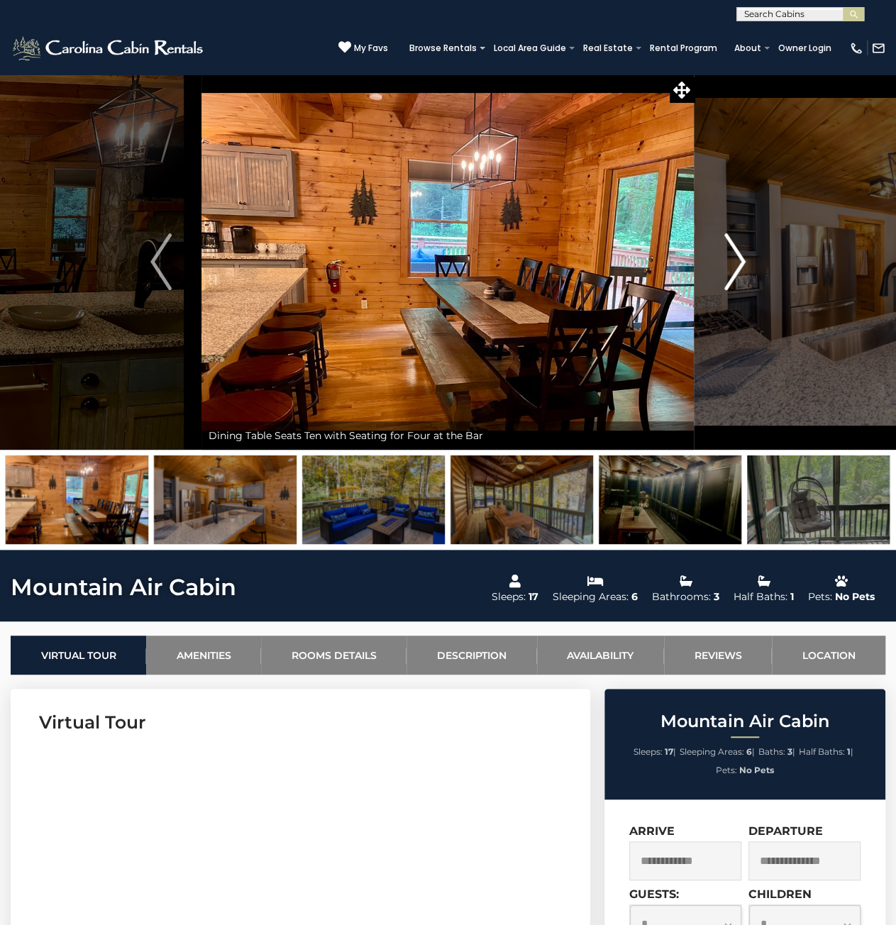
click at [746, 270] on button "Next" at bounding box center [735, 262] width 81 height 376
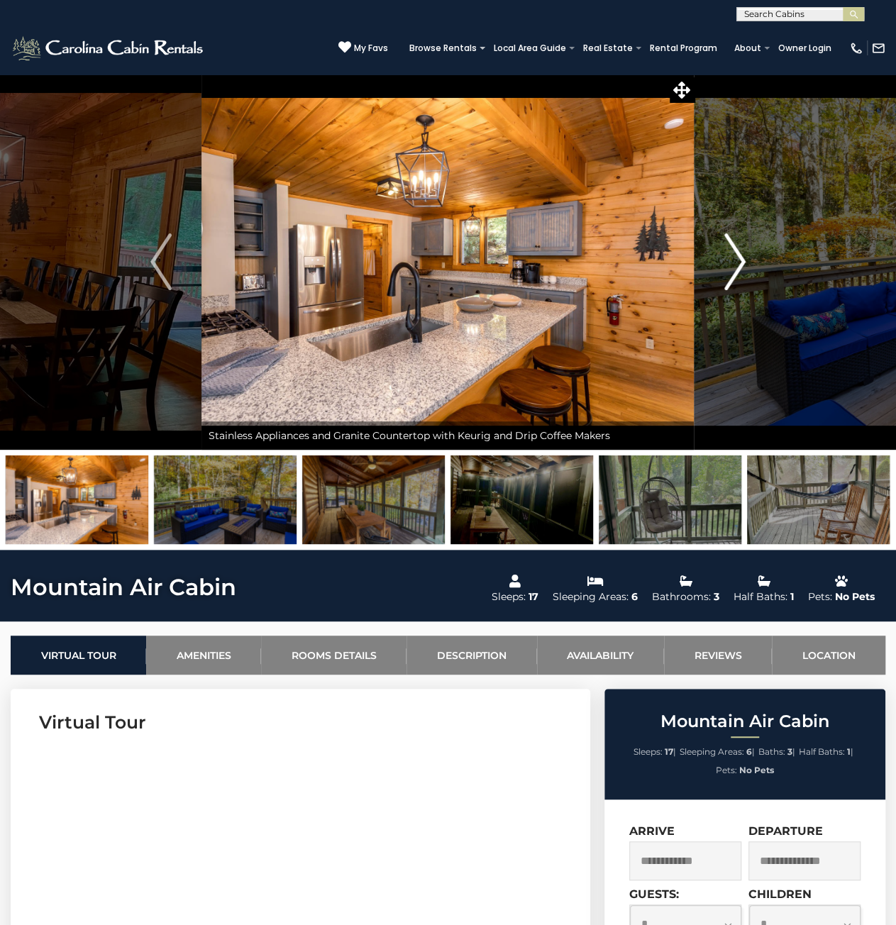
click at [746, 270] on button "Next" at bounding box center [735, 262] width 81 height 376
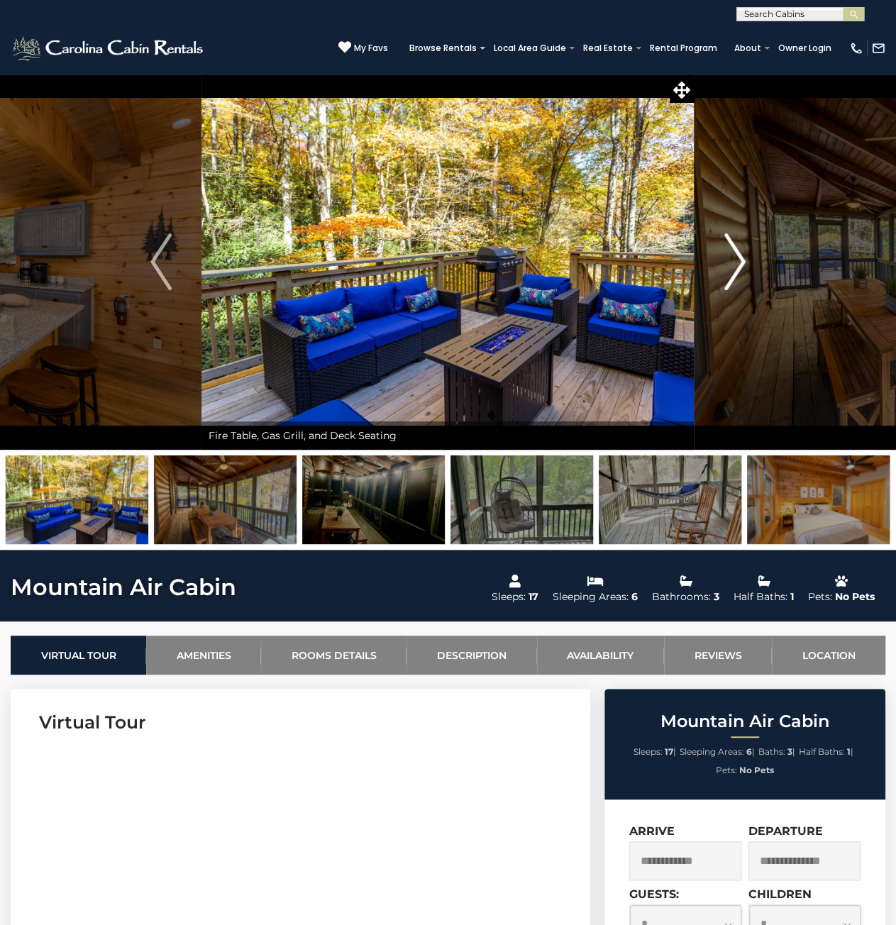
click at [746, 270] on button "Next" at bounding box center [735, 262] width 81 height 376
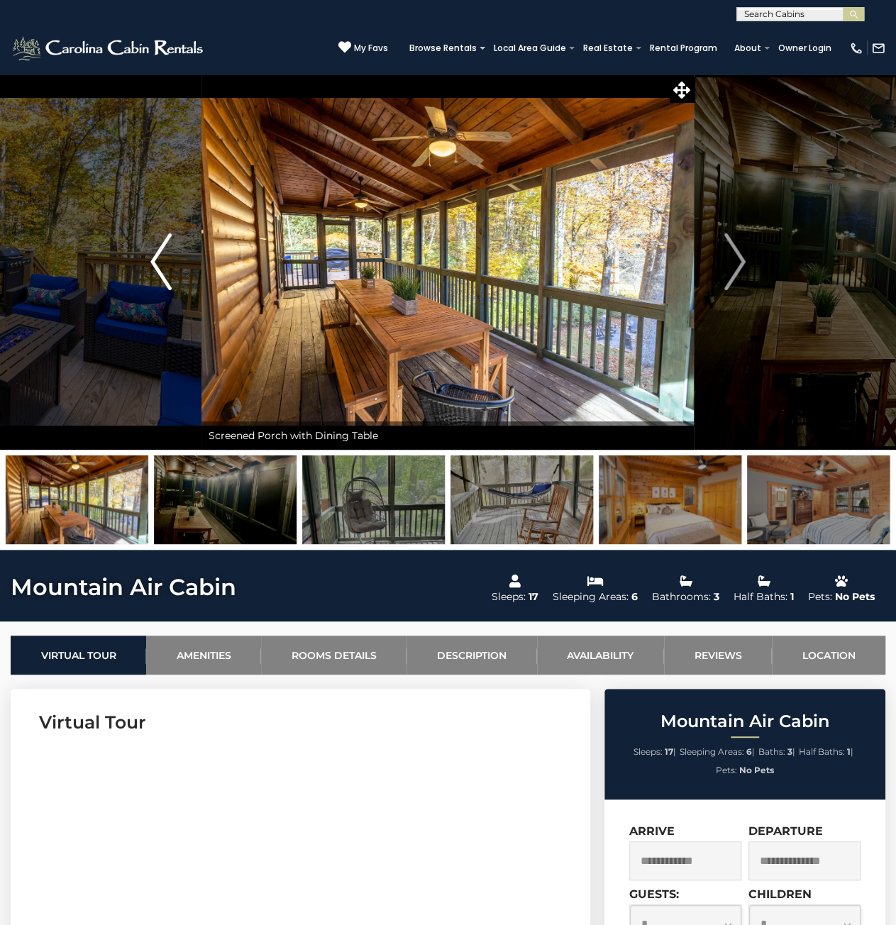
click at [140, 263] on button "Previous" at bounding box center [161, 262] width 81 height 376
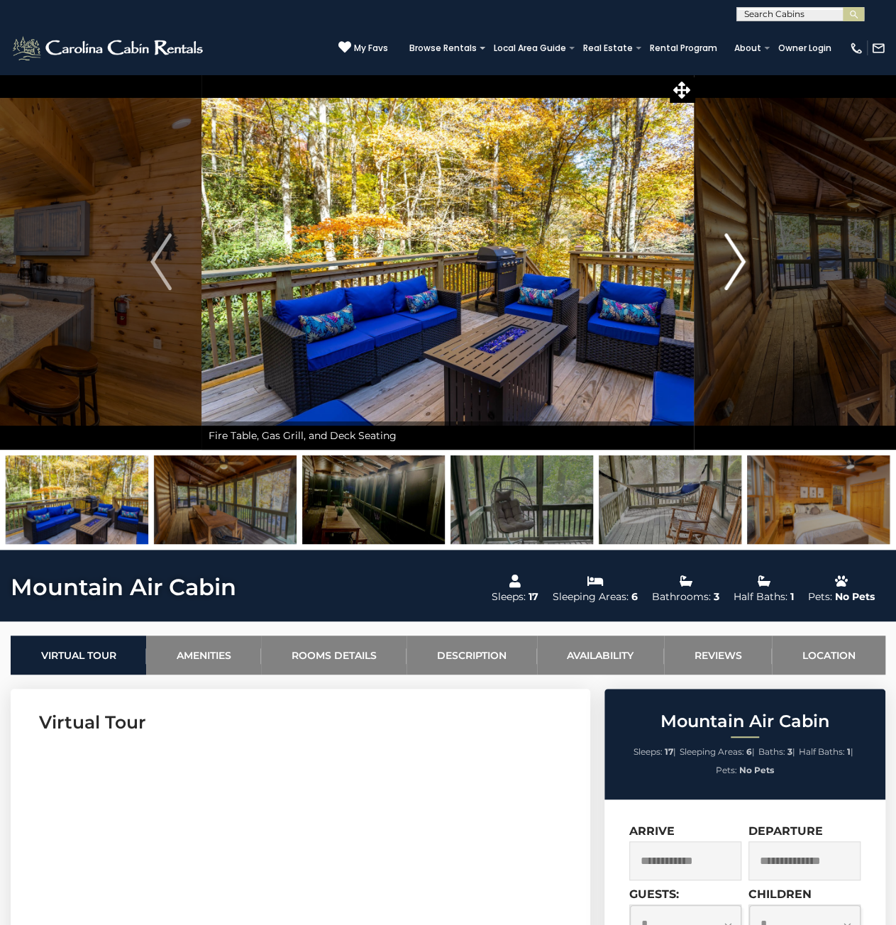
click at [751, 263] on button "Next" at bounding box center [735, 262] width 81 height 376
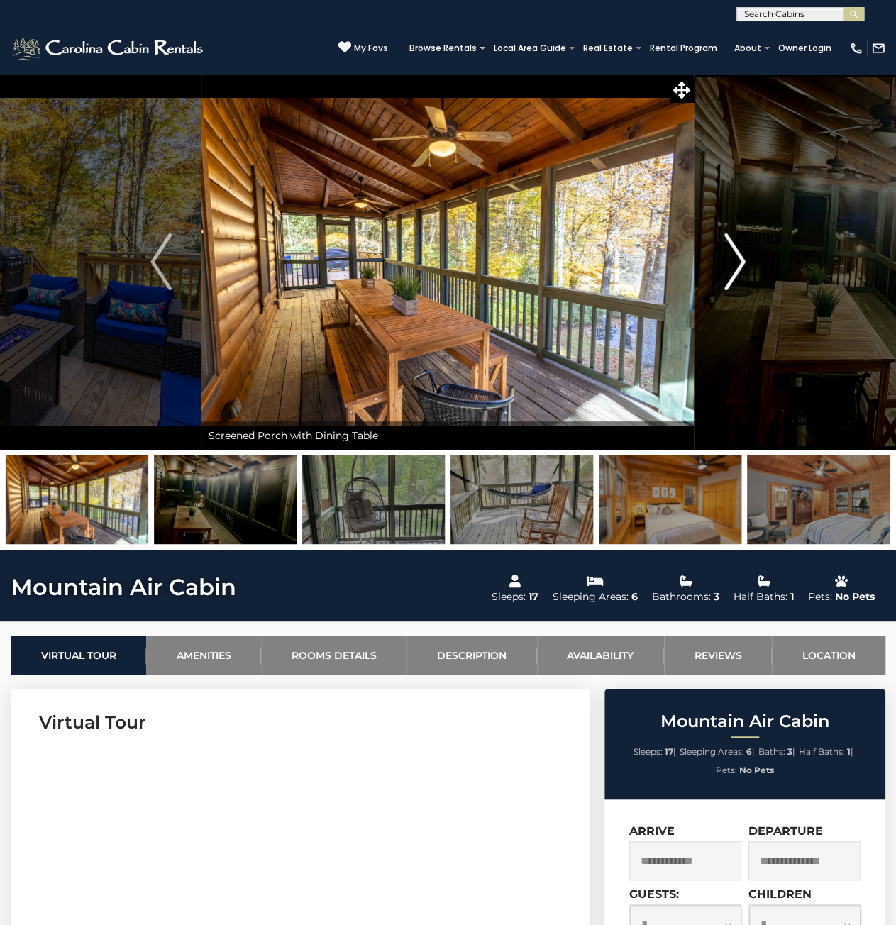
click at [737, 266] on img "Next" at bounding box center [734, 261] width 21 height 57
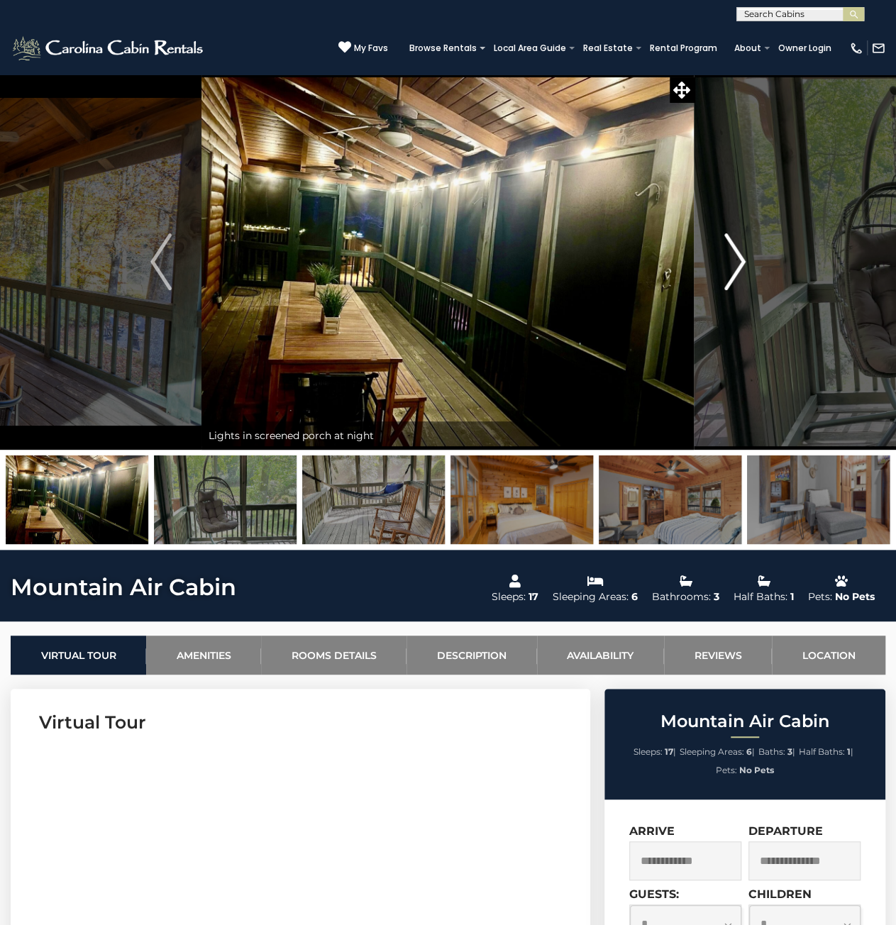
click at [735, 266] on img "Next" at bounding box center [734, 261] width 21 height 57
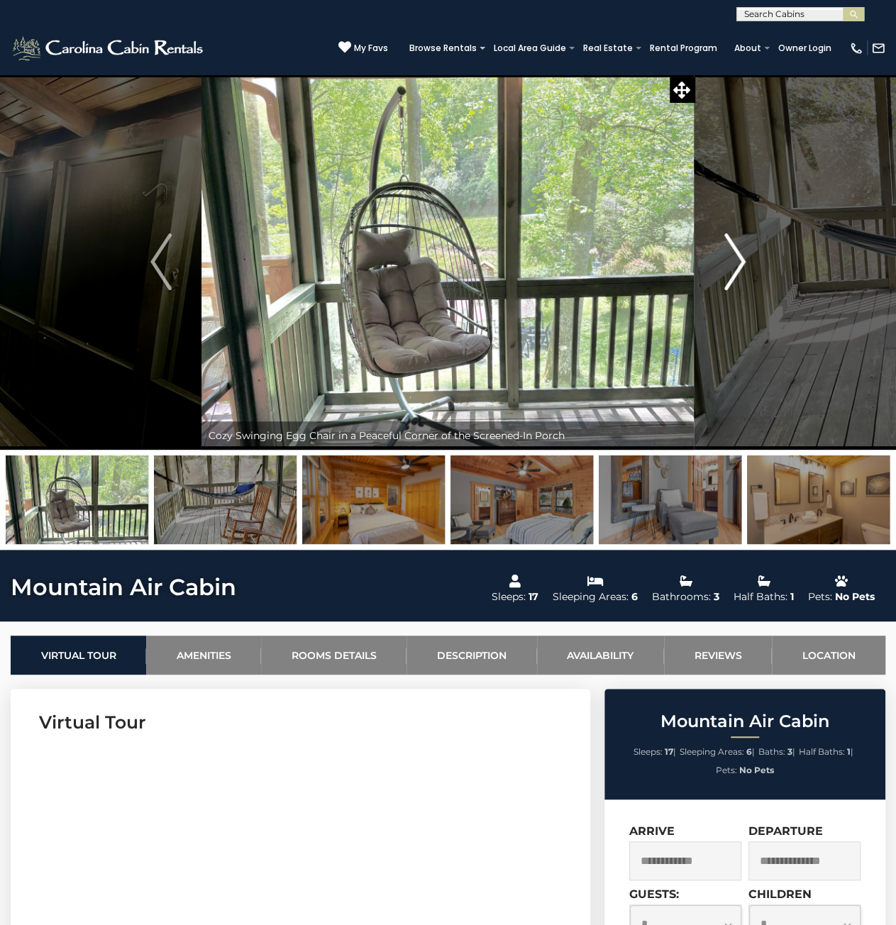
click at [735, 266] on img "Next" at bounding box center [734, 261] width 21 height 57
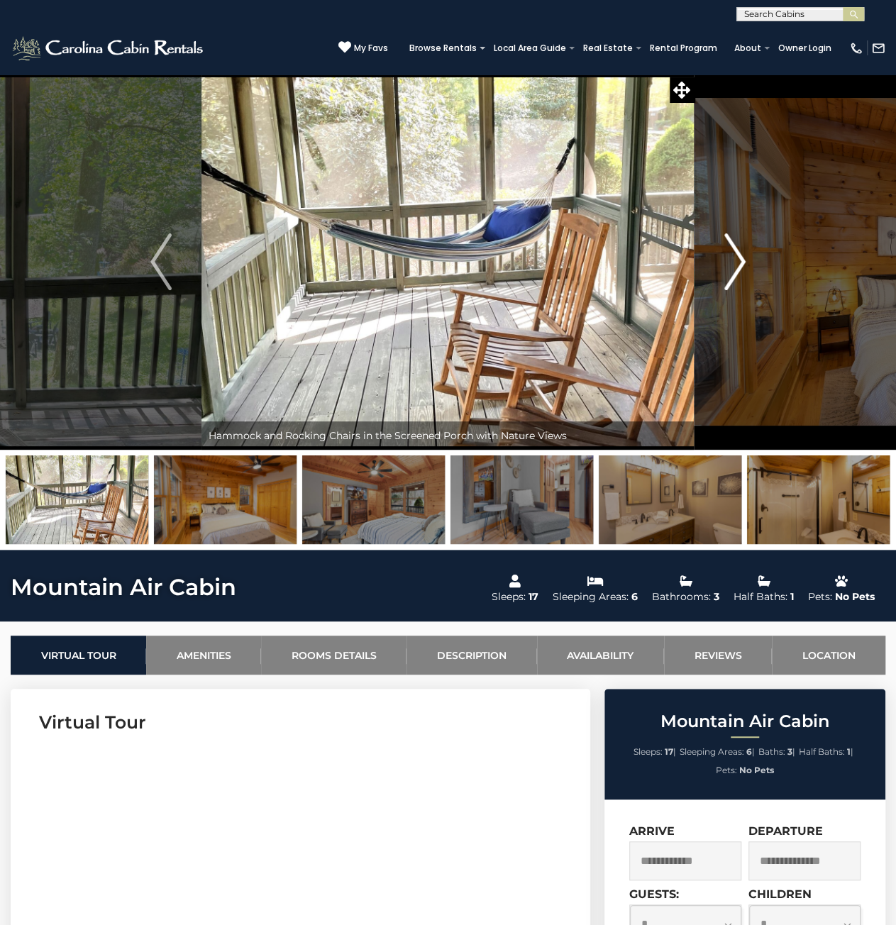
click at [735, 266] on img "Next" at bounding box center [734, 261] width 21 height 57
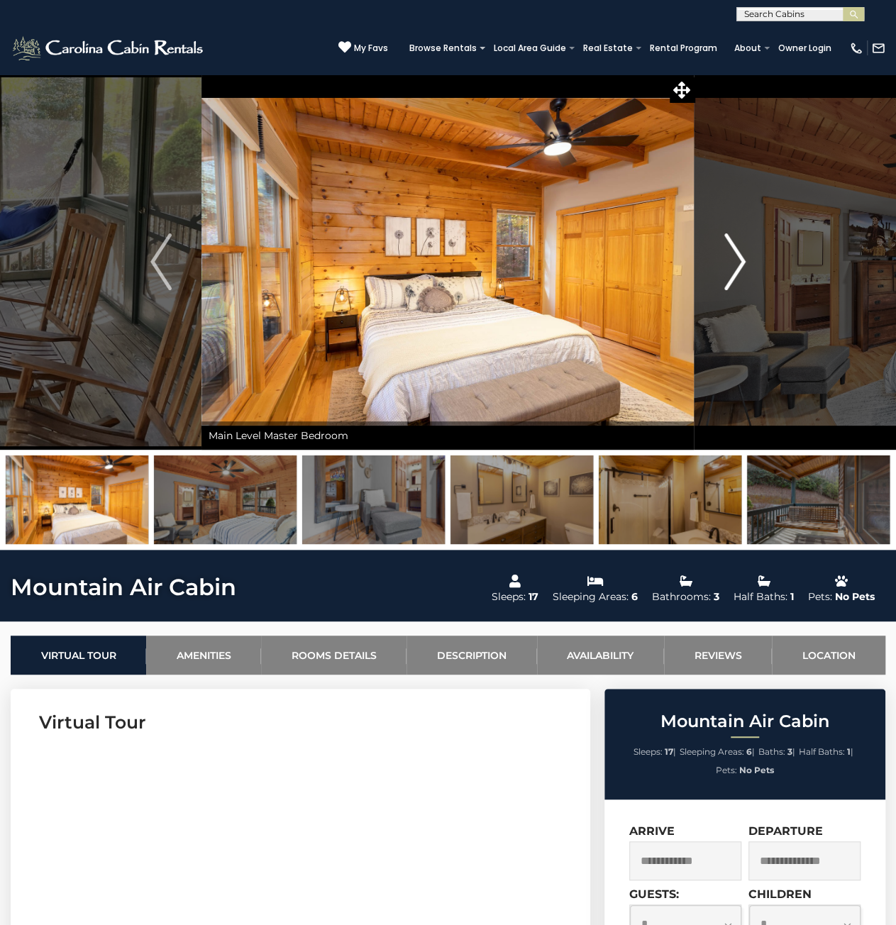
click at [735, 266] on img "Next" at bounding box center [734, 261] width 21 height 57
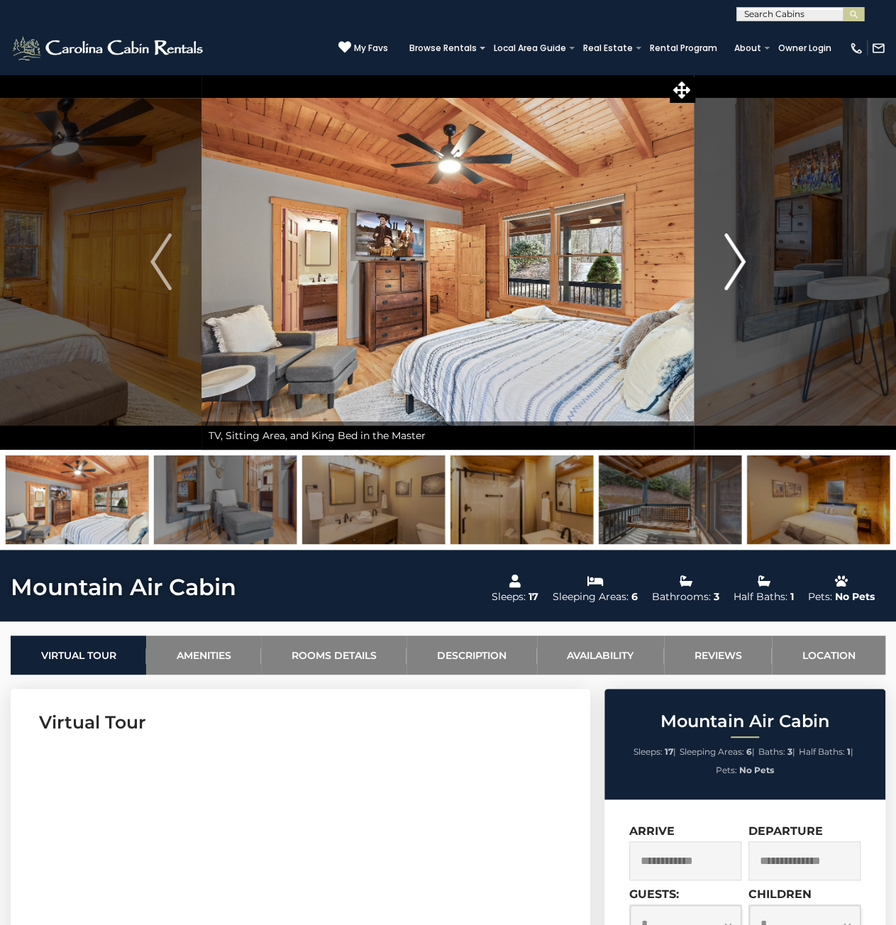
click at [735, 266] on img "Next" at bounding box center [734, 261] width 21 height 57
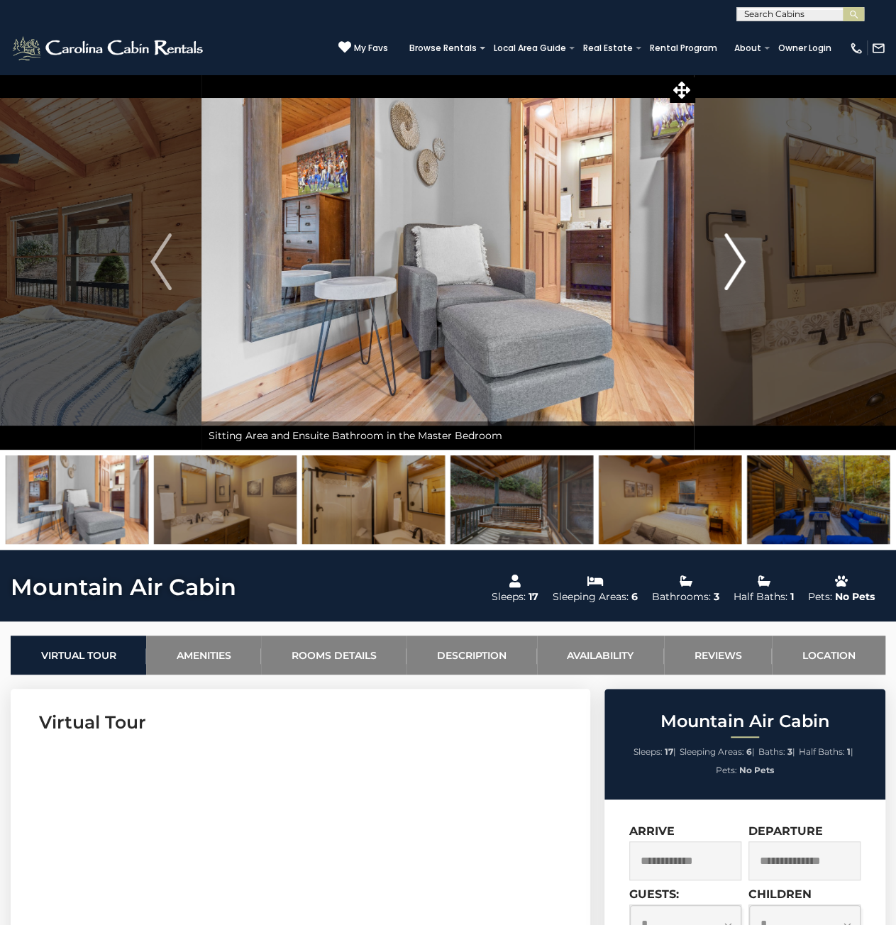
click at [735, 266] on img "Next" at bounding box center [734, 261] width 21 height 57
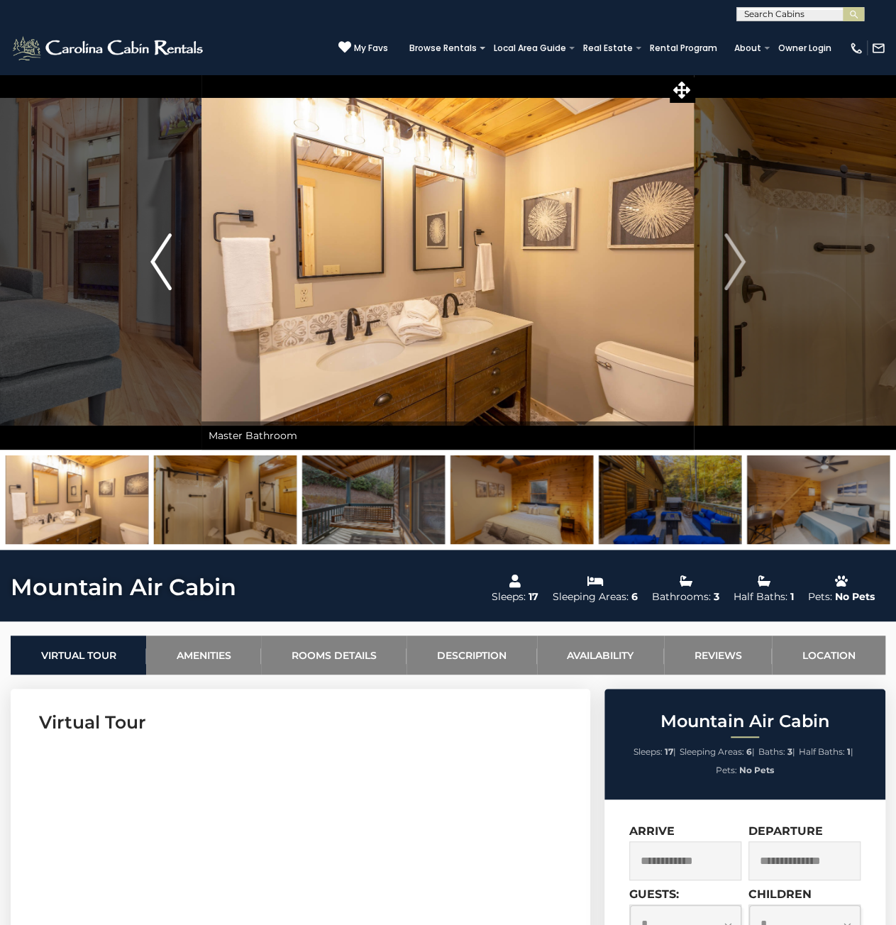
click at [155, 261] on img "Previous" at bounding box center [160, 261] width 21 height 57
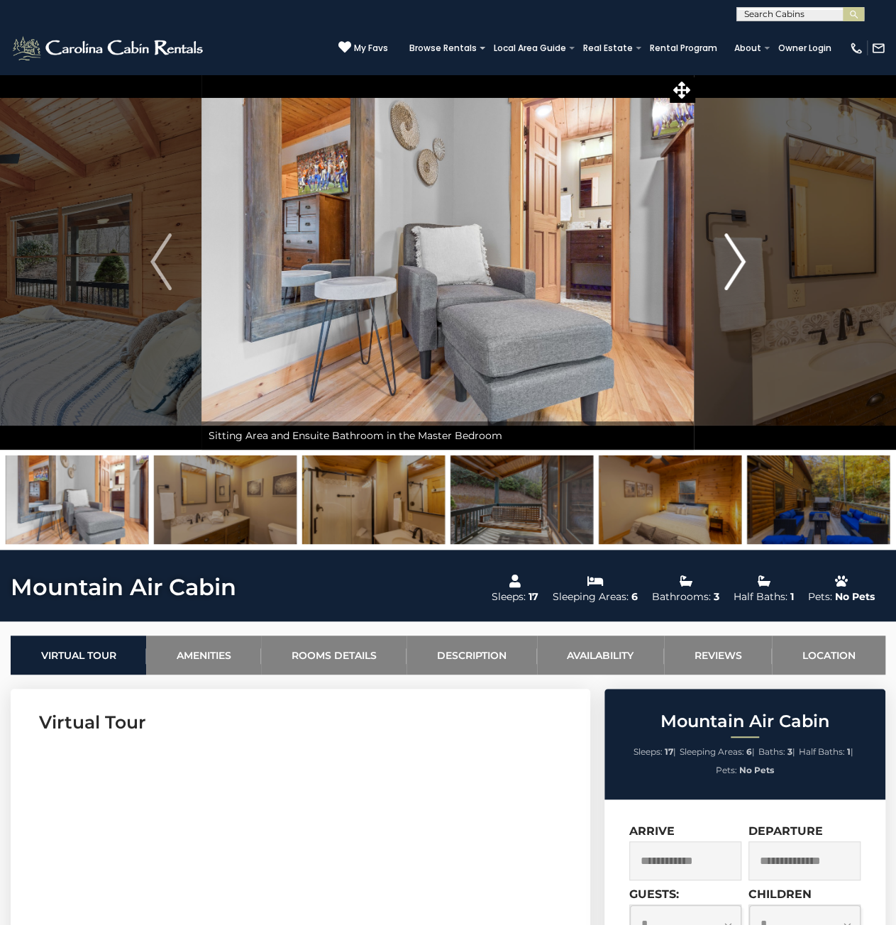
click at [744, 272] on img "Next" at bounding box center [734, 261] width 21 height 57
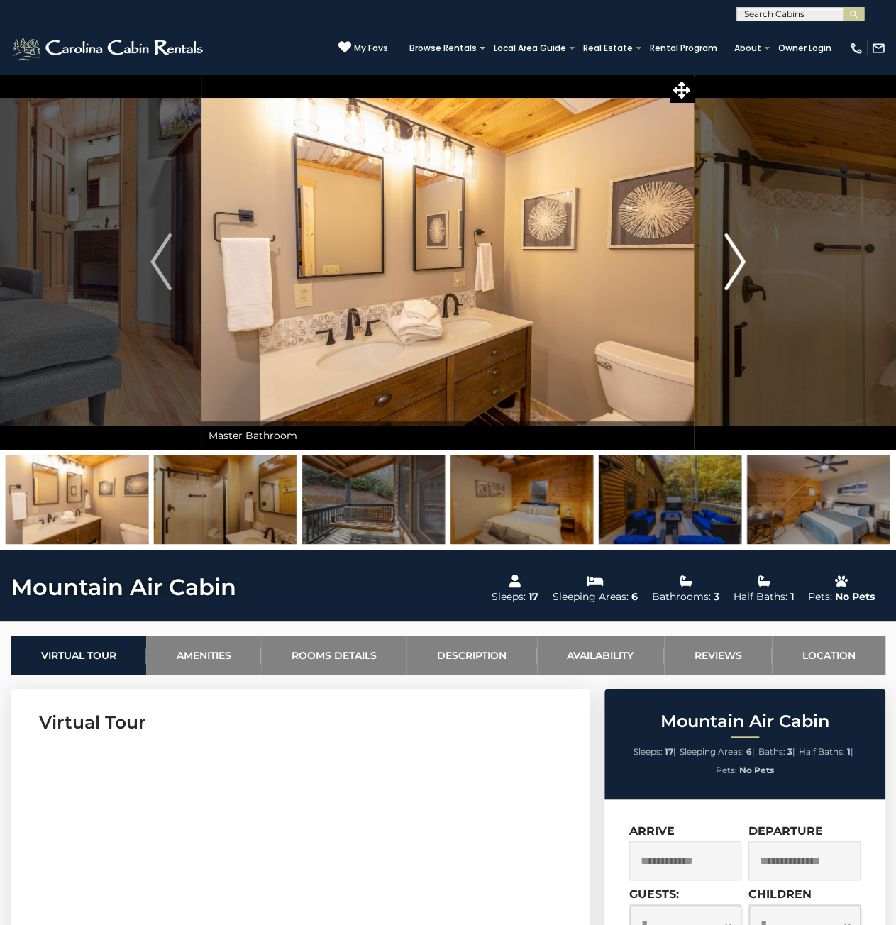
click at [744, 272] on img "Next" at bounding box center [734, 261] width 21 height 57
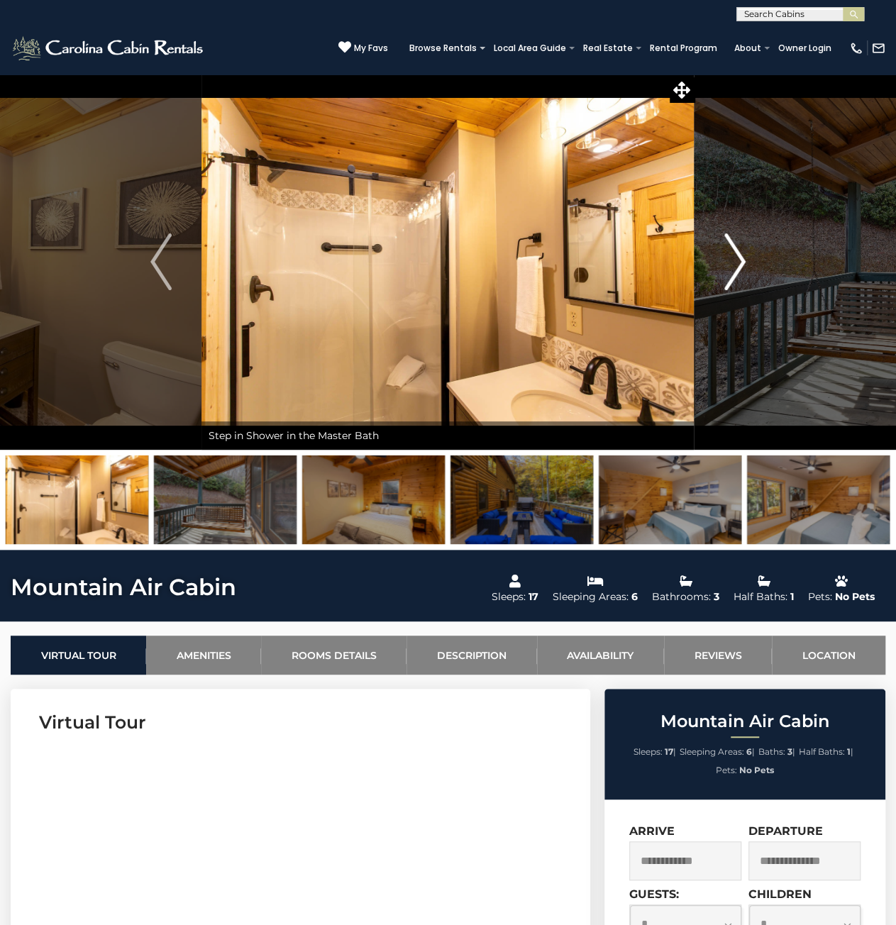
click at [744, 272] on img "Next" at bounding box center [734, 261] width 21 height 57
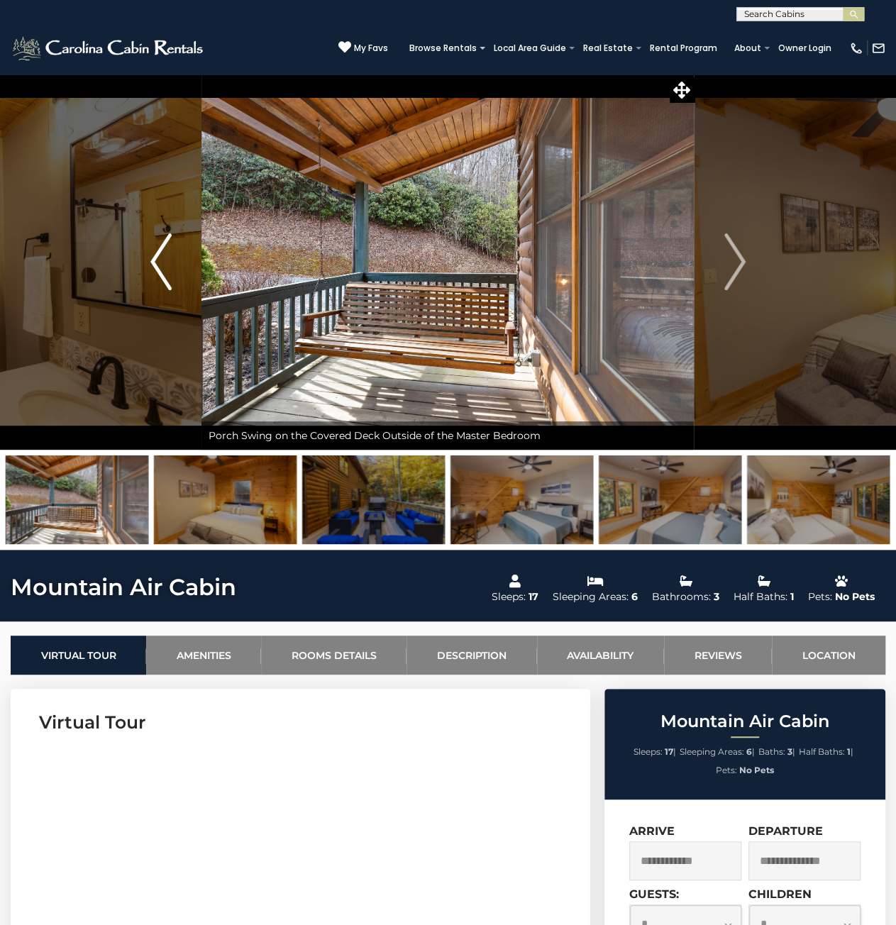
click at [159, 253] on img "Previous" at bounding box center [160, 261] width 21 height 57
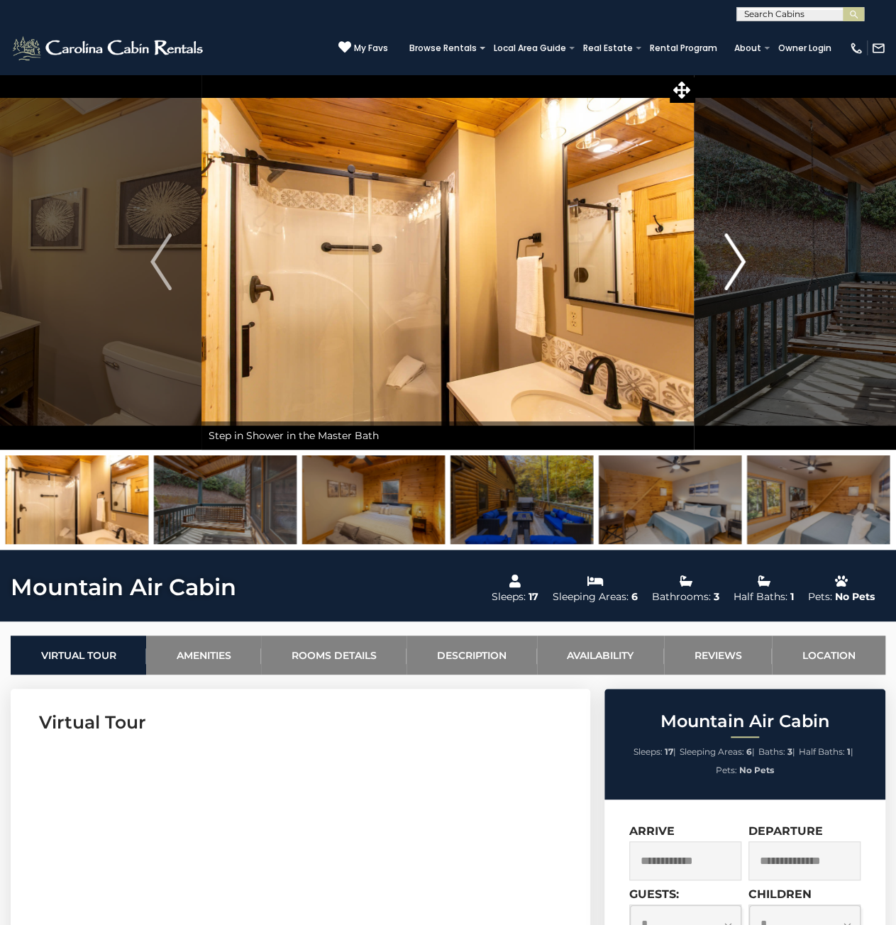
click at [739, 266] on img "Next" at bounding box center [734, 261] width 21 height 57
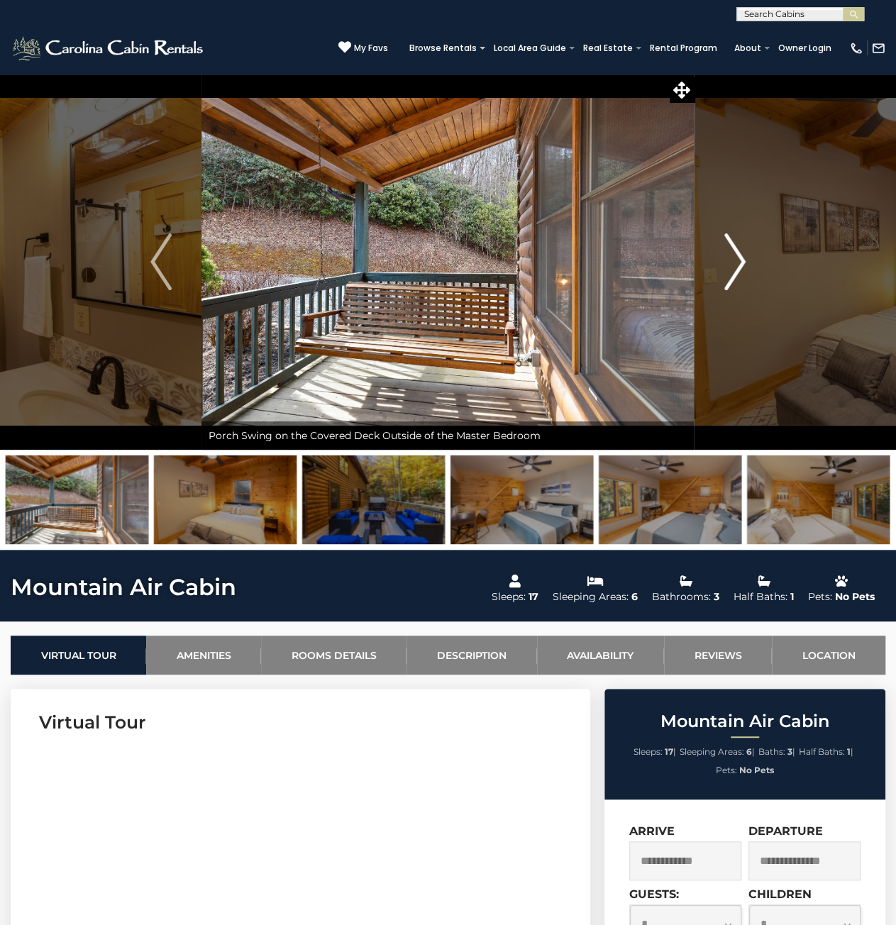
click at [739, 266] on img "Next" at bounding box center [734, 261] width 21 height 57
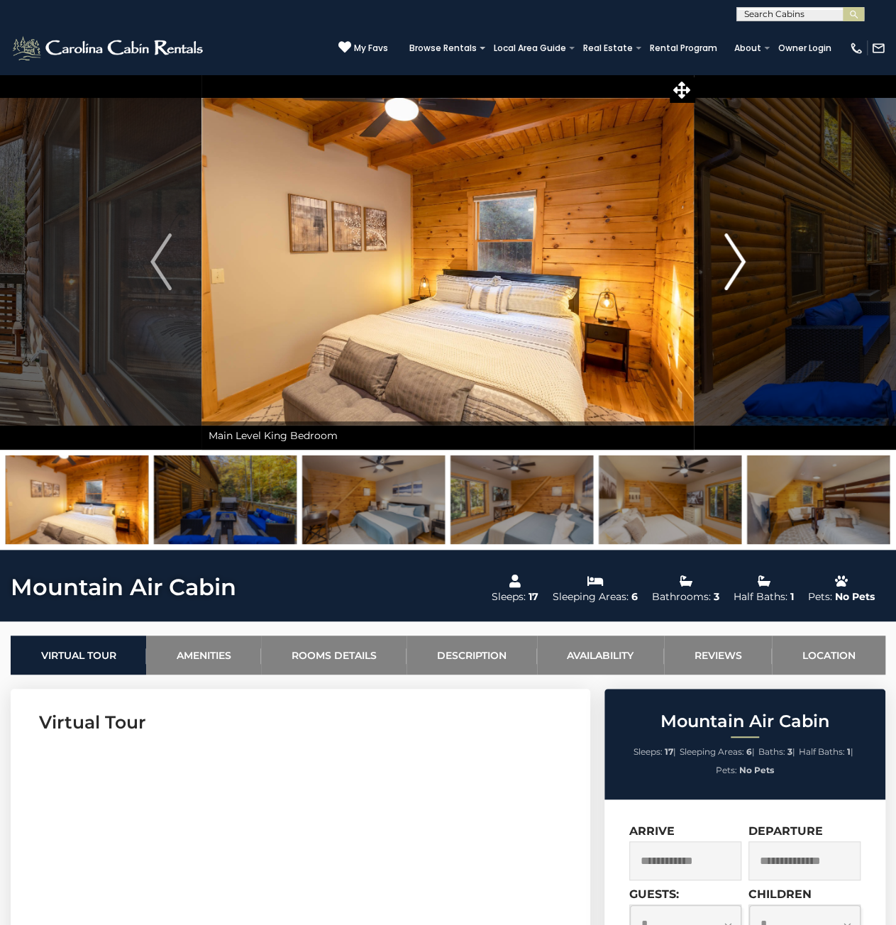
click at [739, 266] on img "Next" at bounding box center [734, 261] width 21 height 57
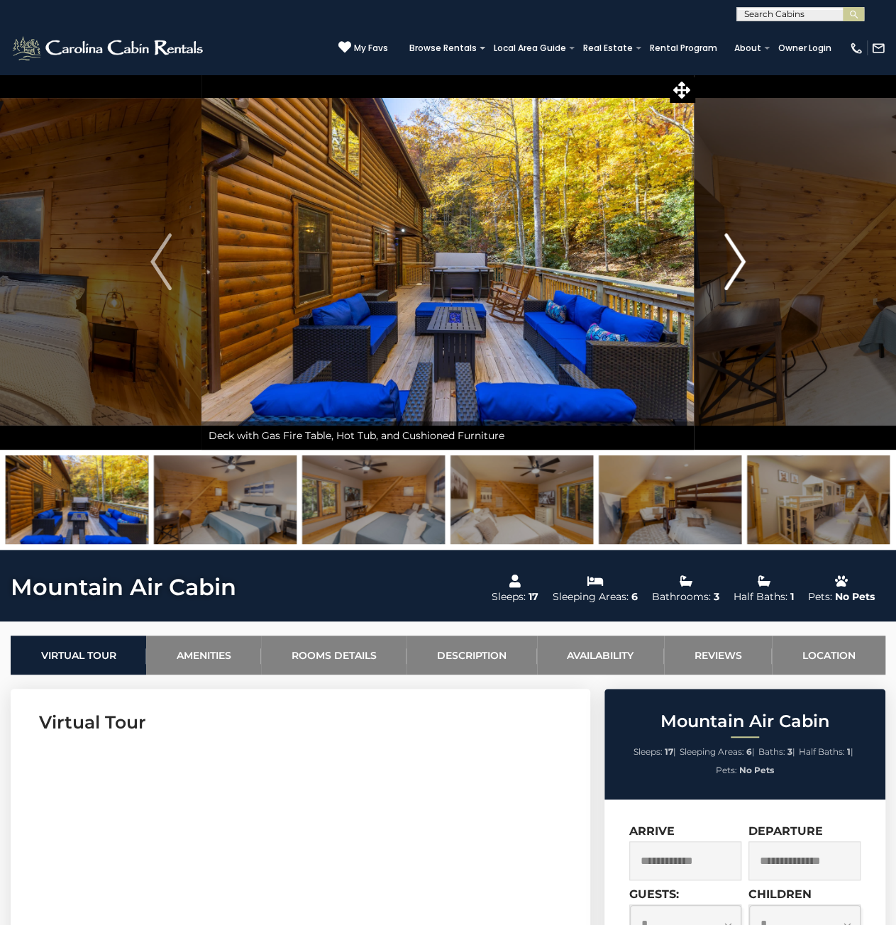
click at [739, 266] on img "Next" at bounding box center [734, 261] width 21 height 57
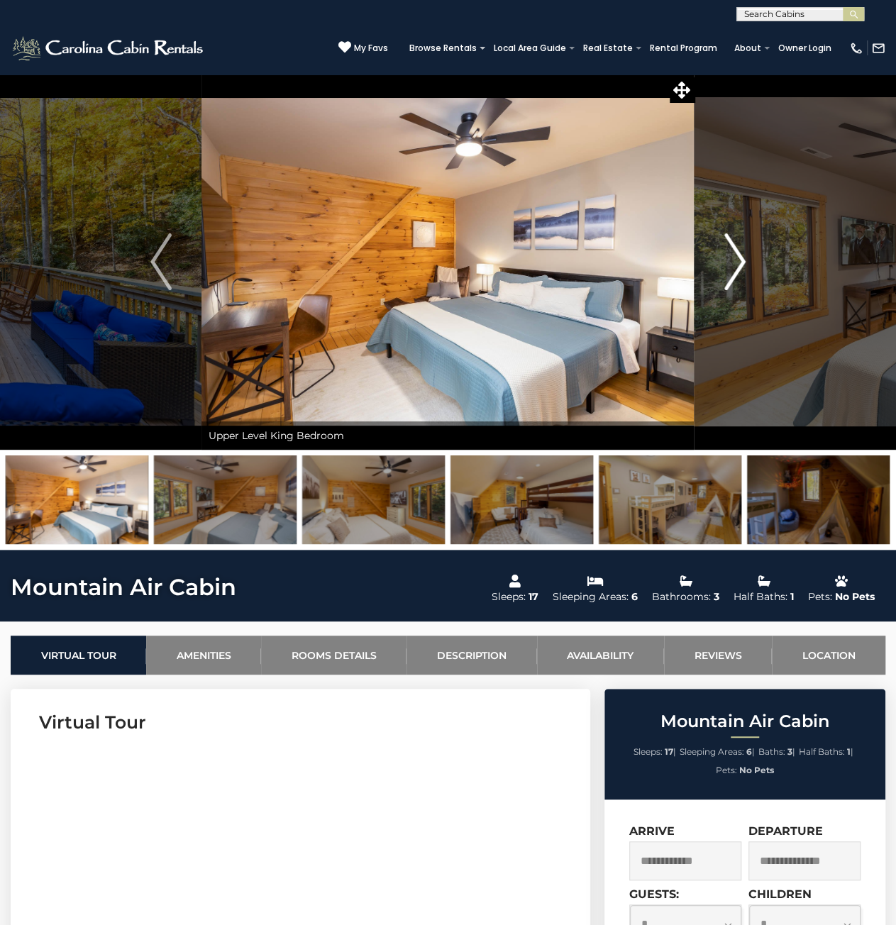
click at [739, 266] on img "Next" at bounding box center [734, 261] width 21 height 57
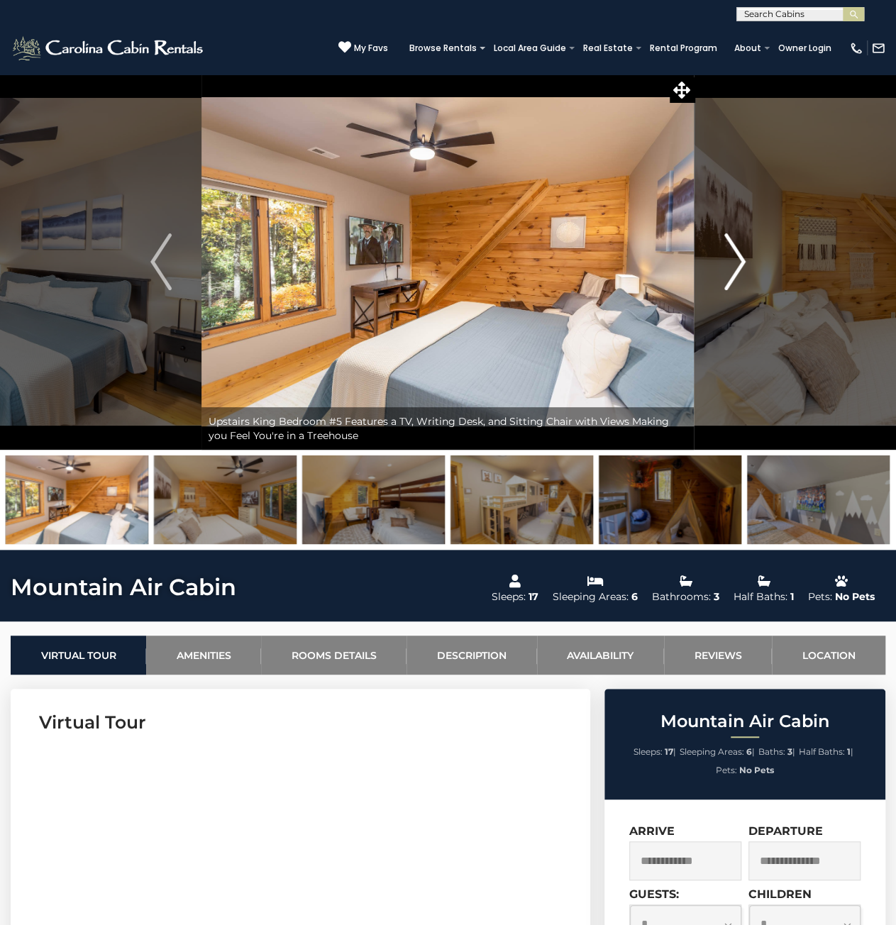
click at [739, 266] on img "Next" at bounding box center [734, 261] width 21 height 57
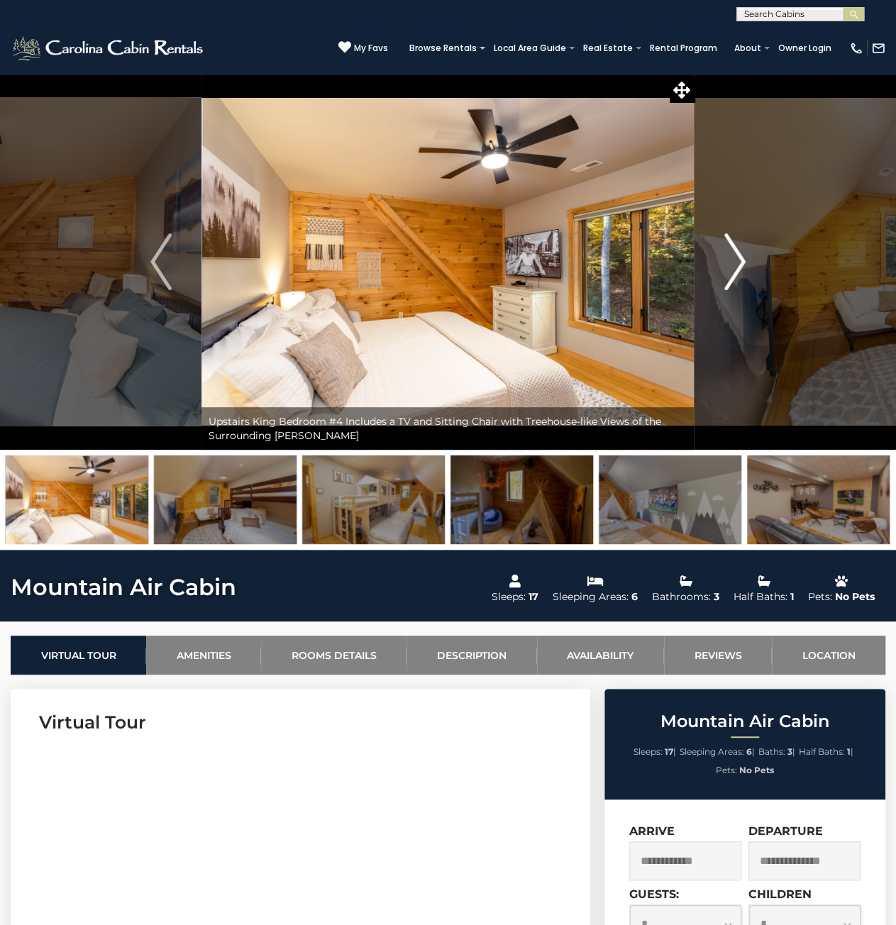
click at [739, 266] on img "Next" at bounding box center [734, 261] width 21 height 57
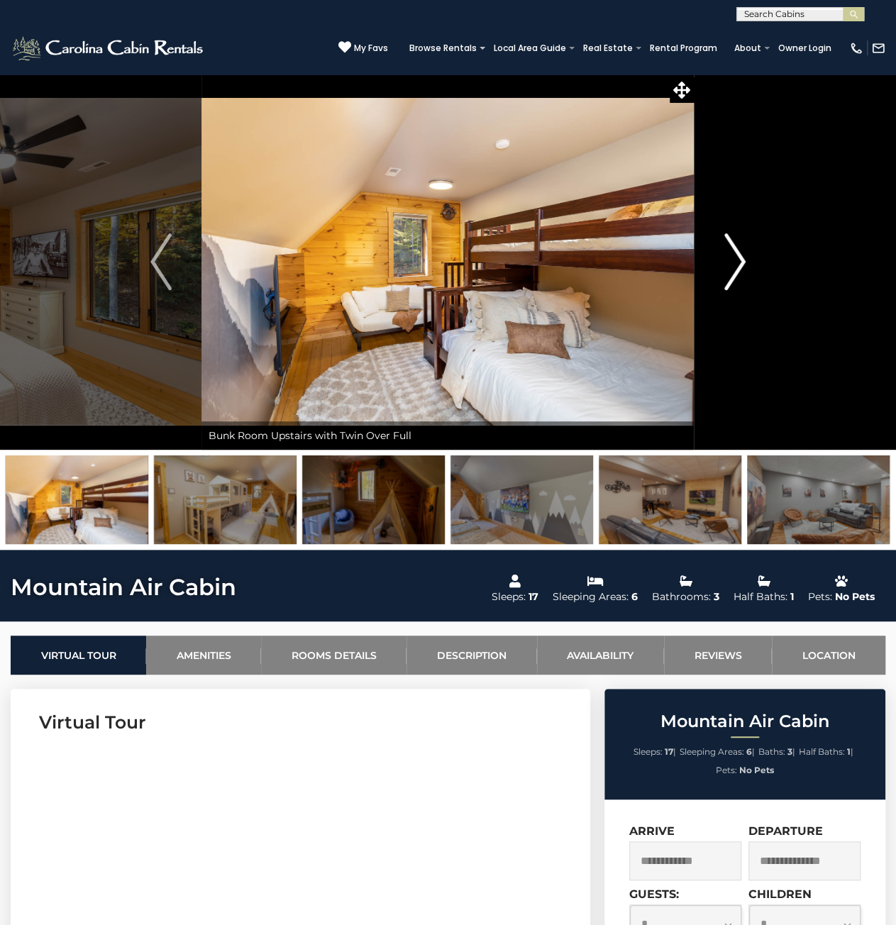
click at [739, 266] on img "Next" at bounding box center [734, 261] width 21 height 57
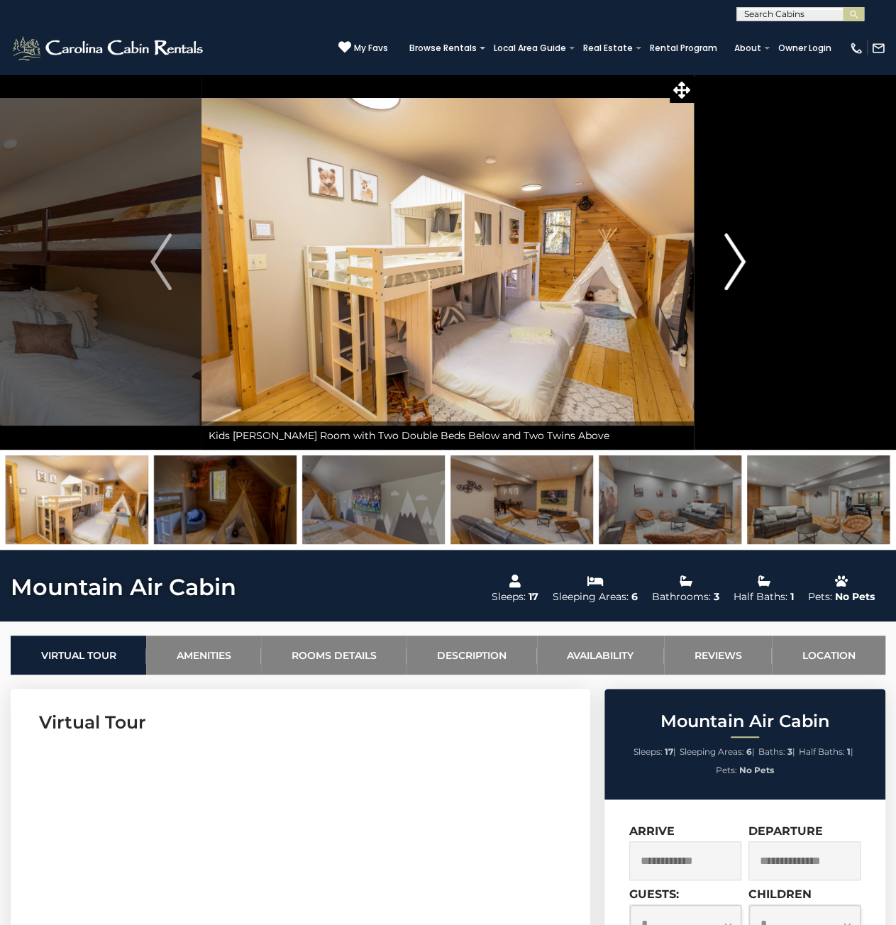
click at [742, 257] on img "Next" at bounding box center [734, 261] width 21 height 57
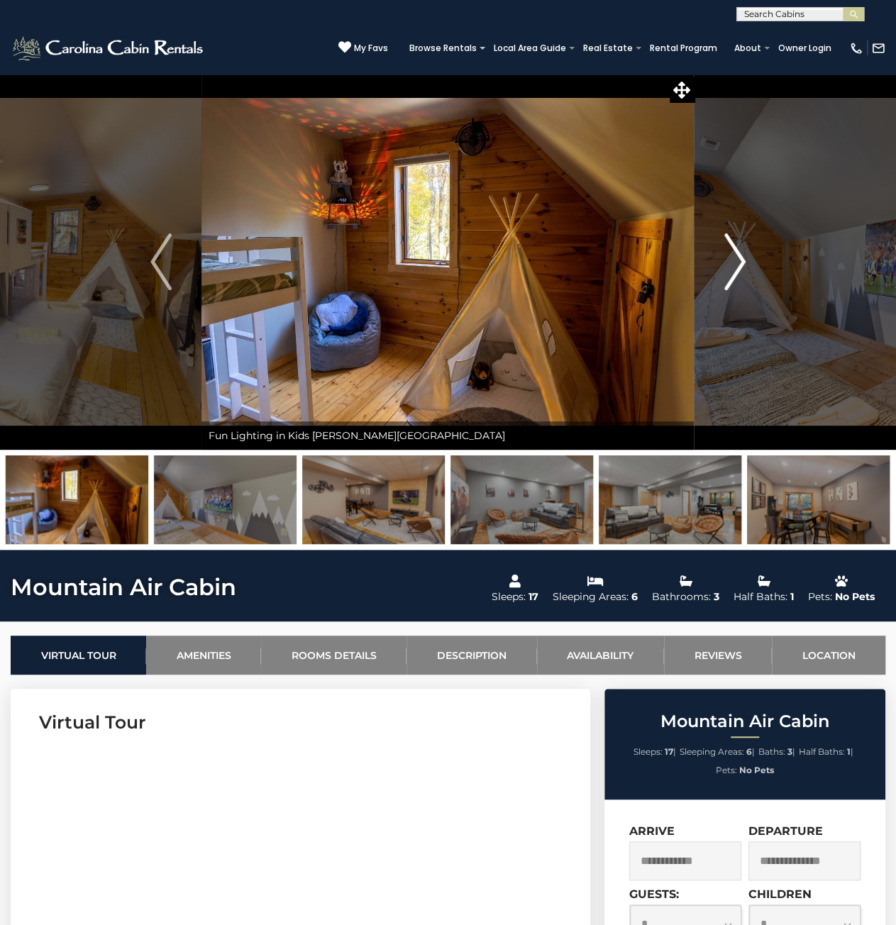
click at [742, 257] on img "Next" at bounding box center [734, 261] width 21 height 57
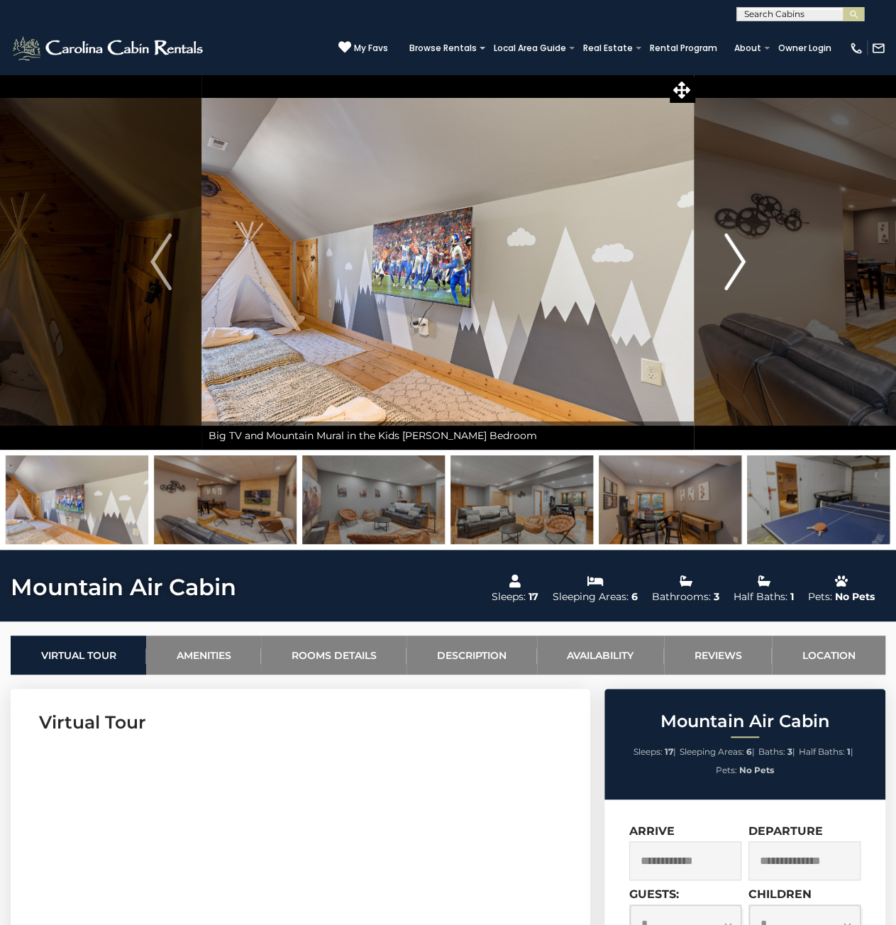
click at [738, 259] on img "Next" at bounding box center [734, 261] width 21 height 57
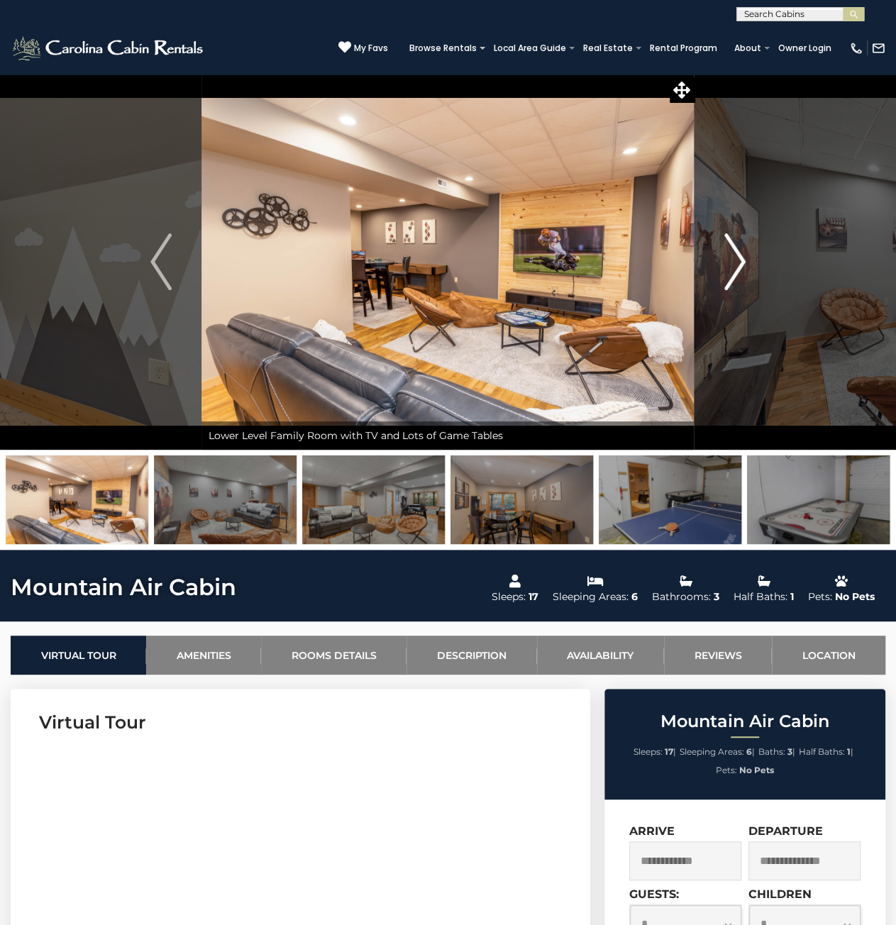
click at [738, 259] on img "Next" at bounding box center [734, 261] width 21 height 57
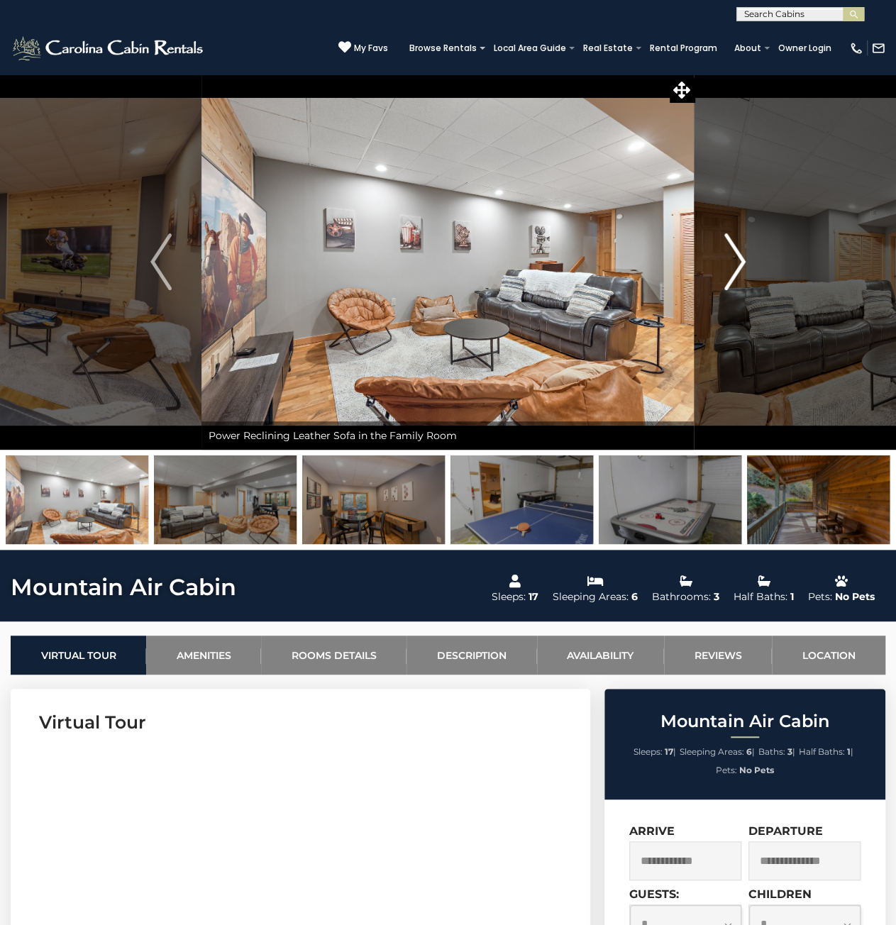
click at [738, 259] on img "Next" at bounding box center [734, 261] width 21 height 57
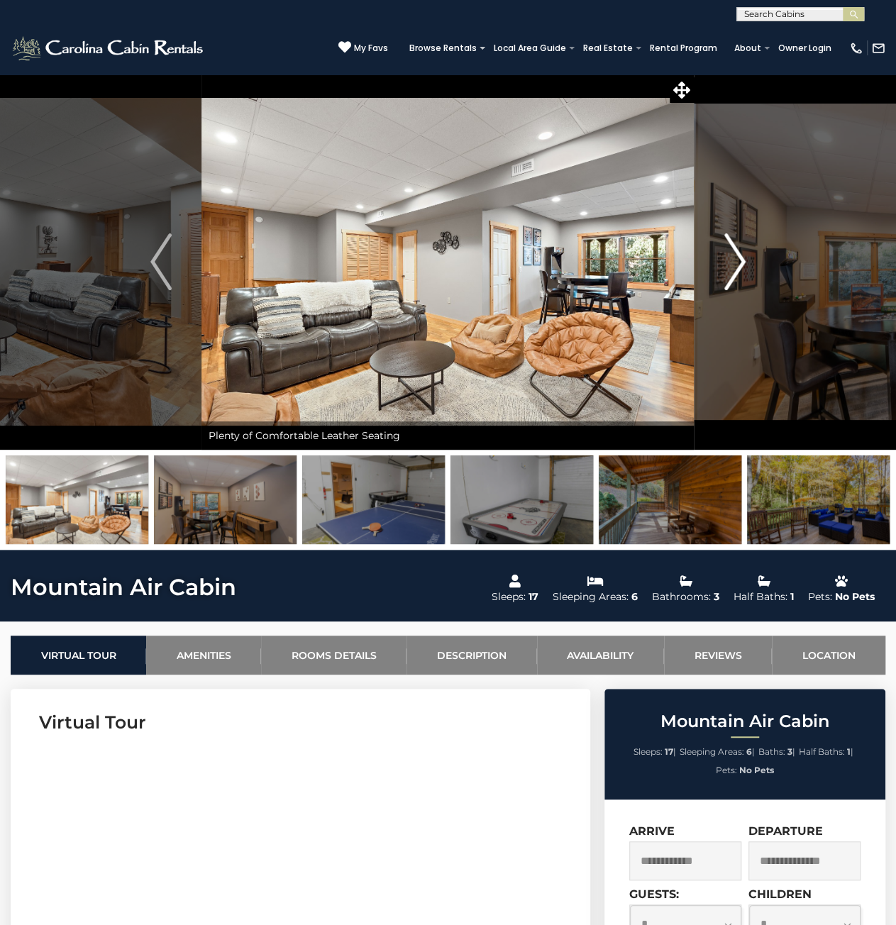
click at [738, 259] on img "Next" at bounding box center [734, 261] width 21 height 57
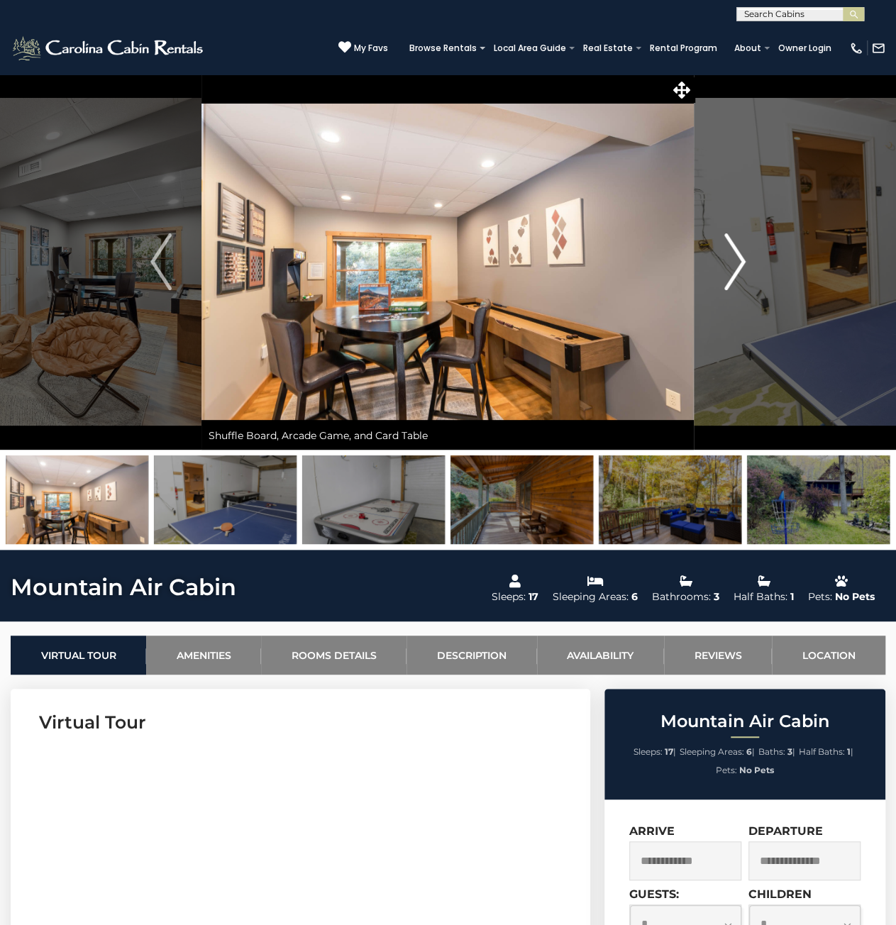
click at [738, 259] on img "Next" at bounding box center [734, 261] width 21 height 57
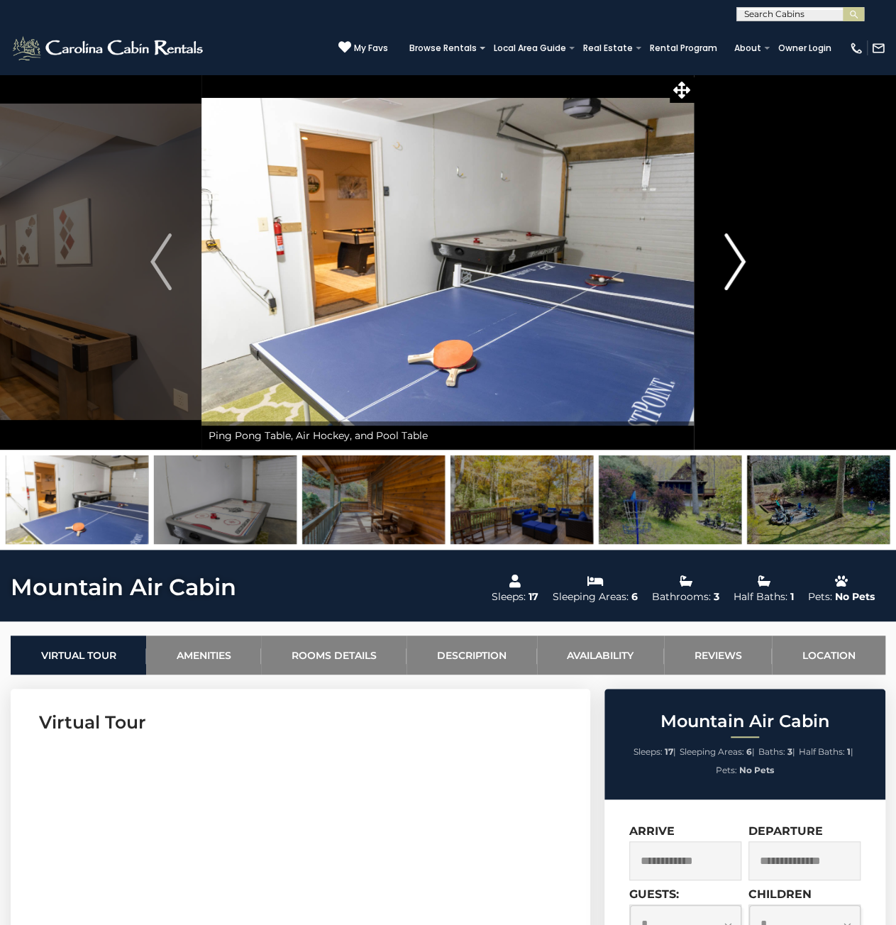
click at [738, 259] on img "Next" at bounding box center [734, 261] width 21 height 57
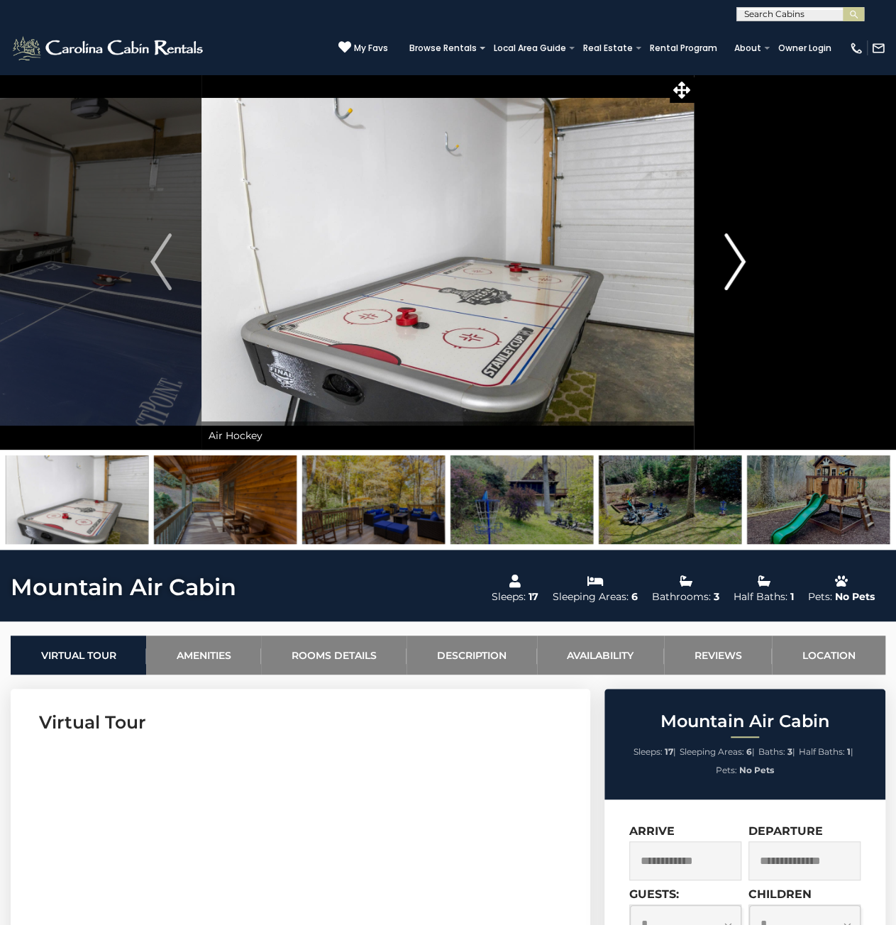
click at [738, 259] on img "Next" at bounding box center [734, 261] width 21 height 57
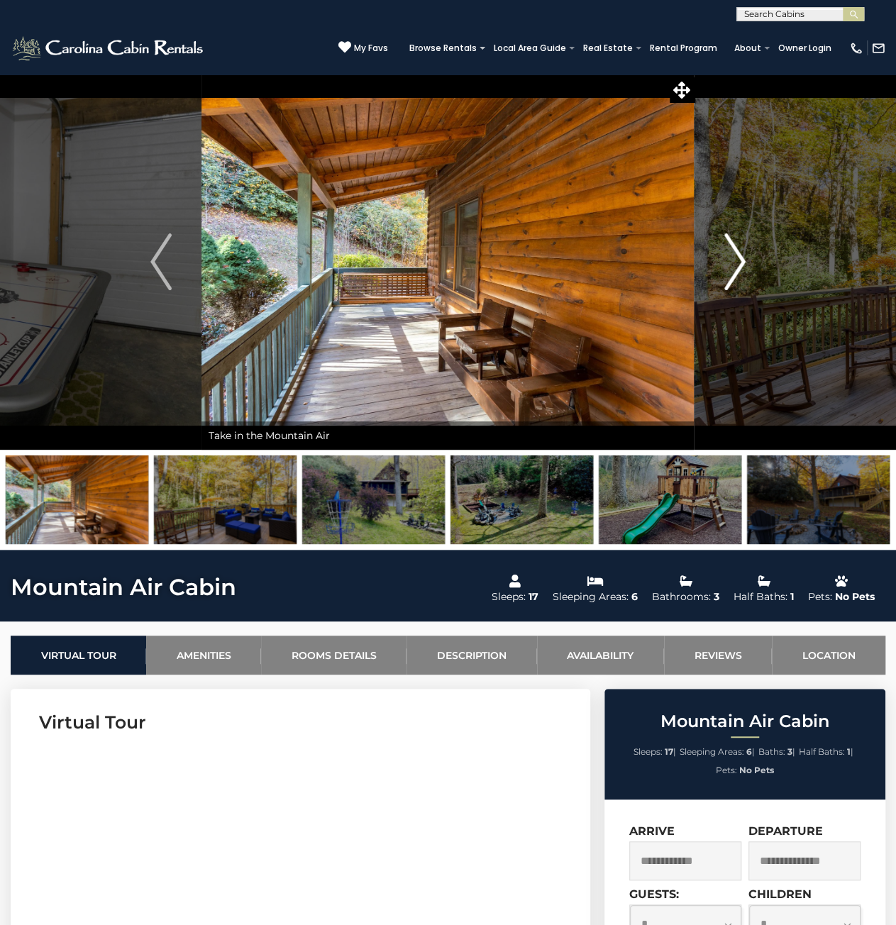
click at [738, 259] on img "Next" at bounding box center [734, 261] width 21 height 57
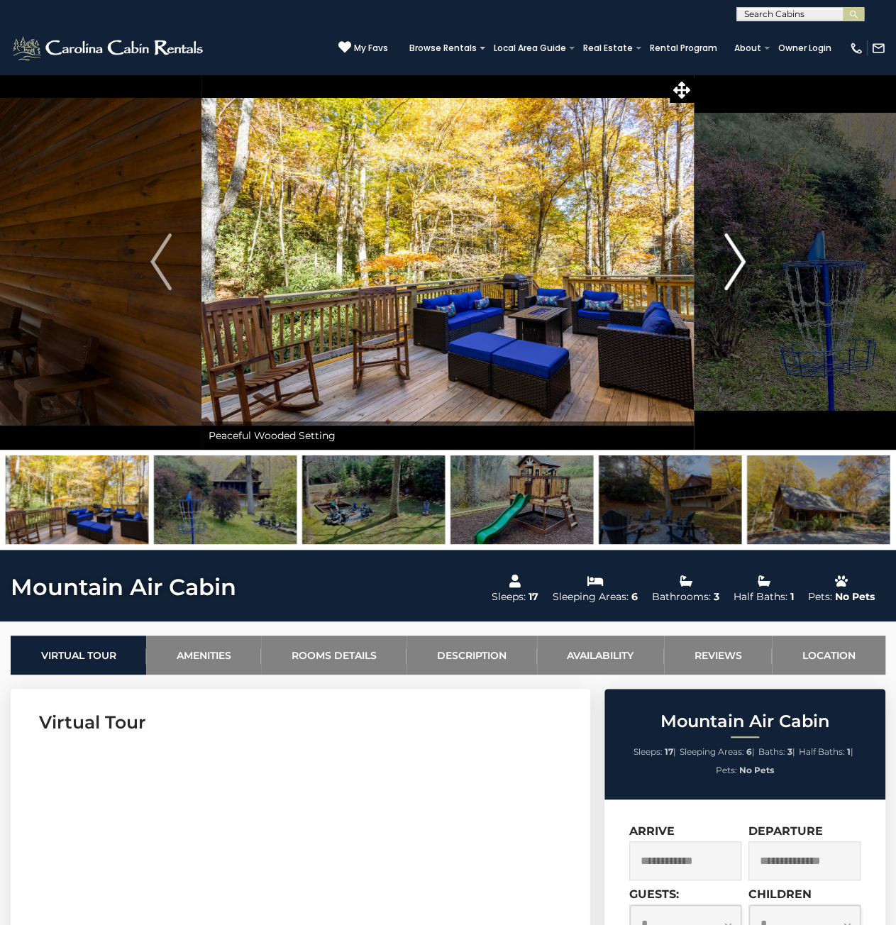
click at [738, 259] on img "Next" at bounding box center [734, 261] width 21 height 57
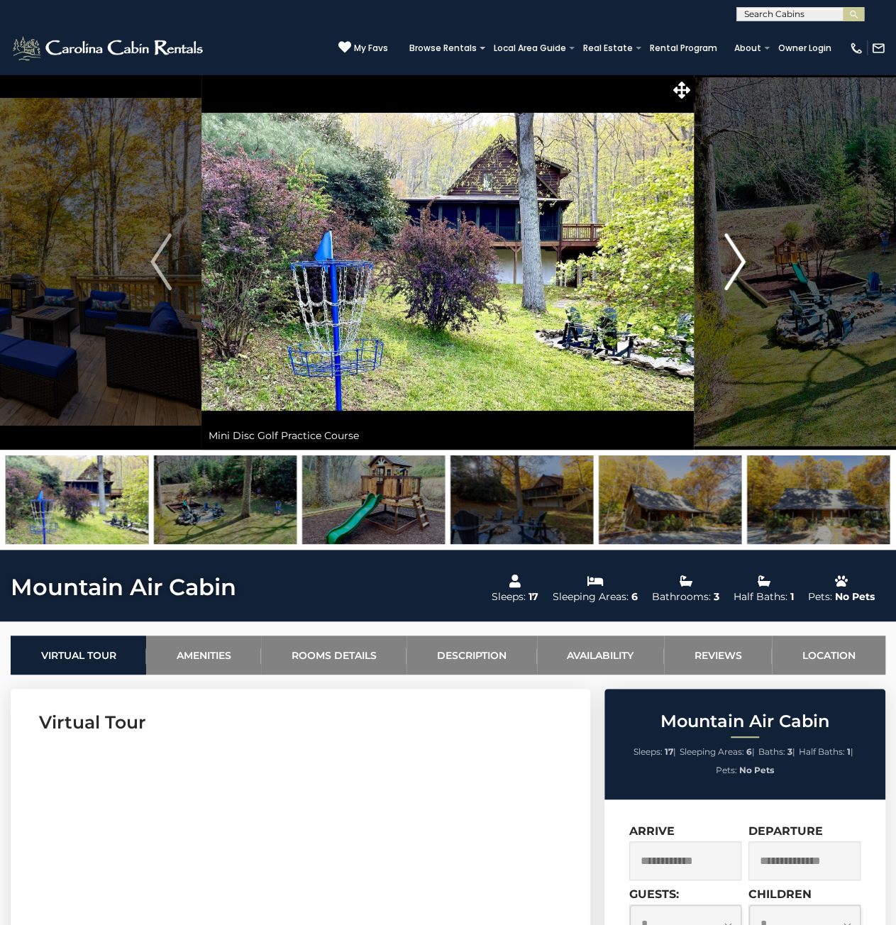
click at [738, 259] on img "Next" at bounding box center [734, 261] width 21 height 57
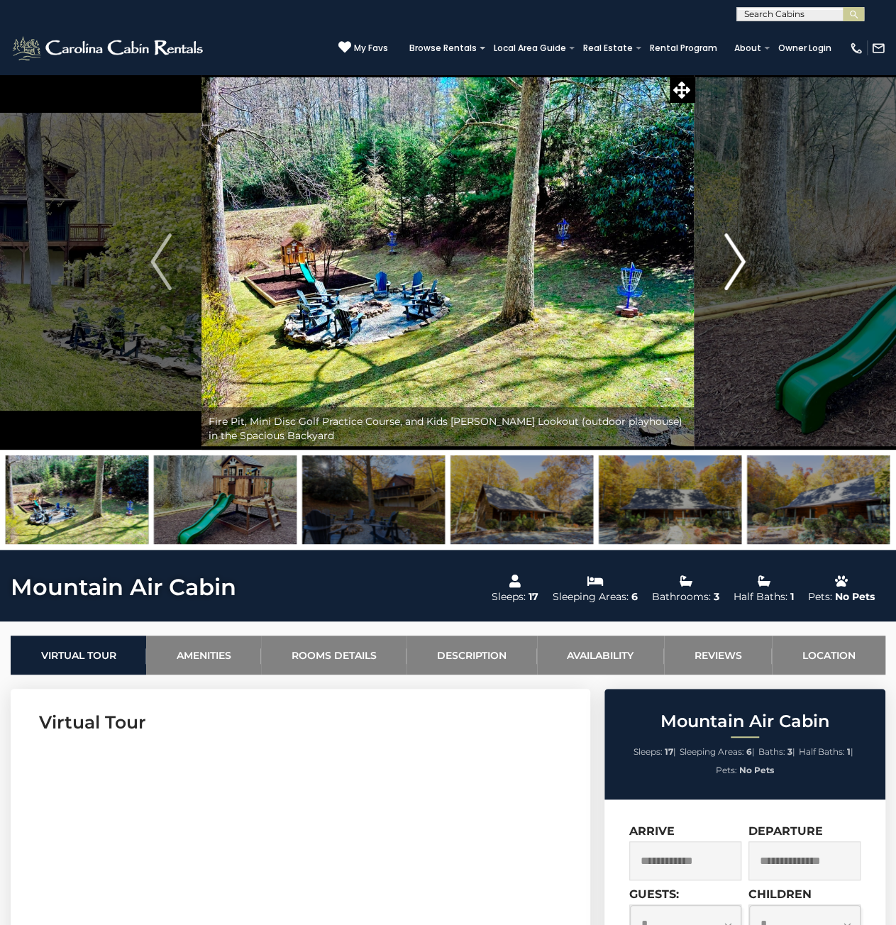
click at [738, 259] on img "Next" at bounding box center [734, 261] width 21 height 57
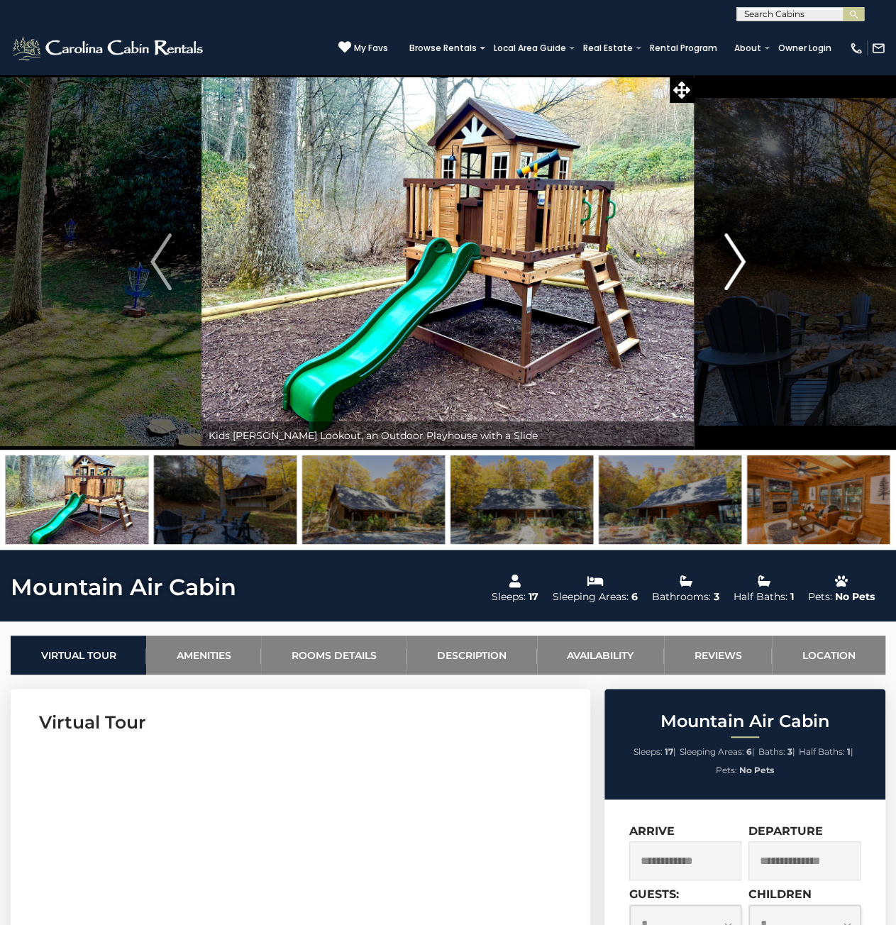
click at [738, 259] on img "Next" at bounding box center [734, 261] width 21 height 57
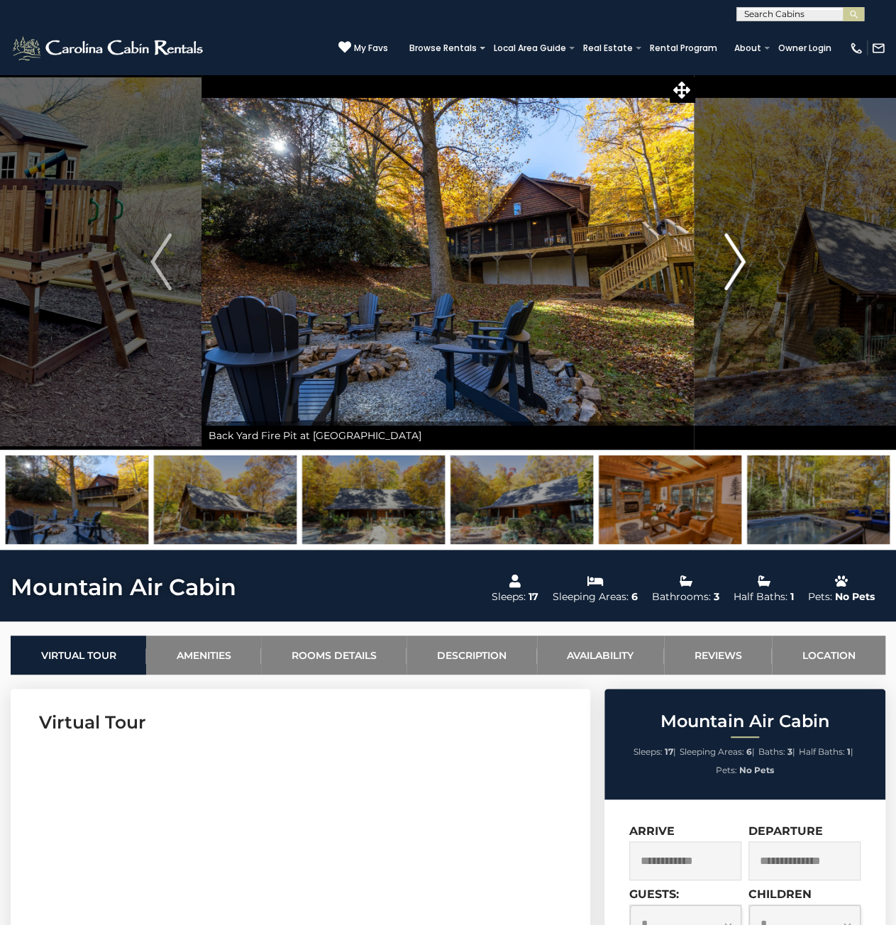
click at [738, 259] on img "Next" at bounding box center [734, 261] width 21 height 57
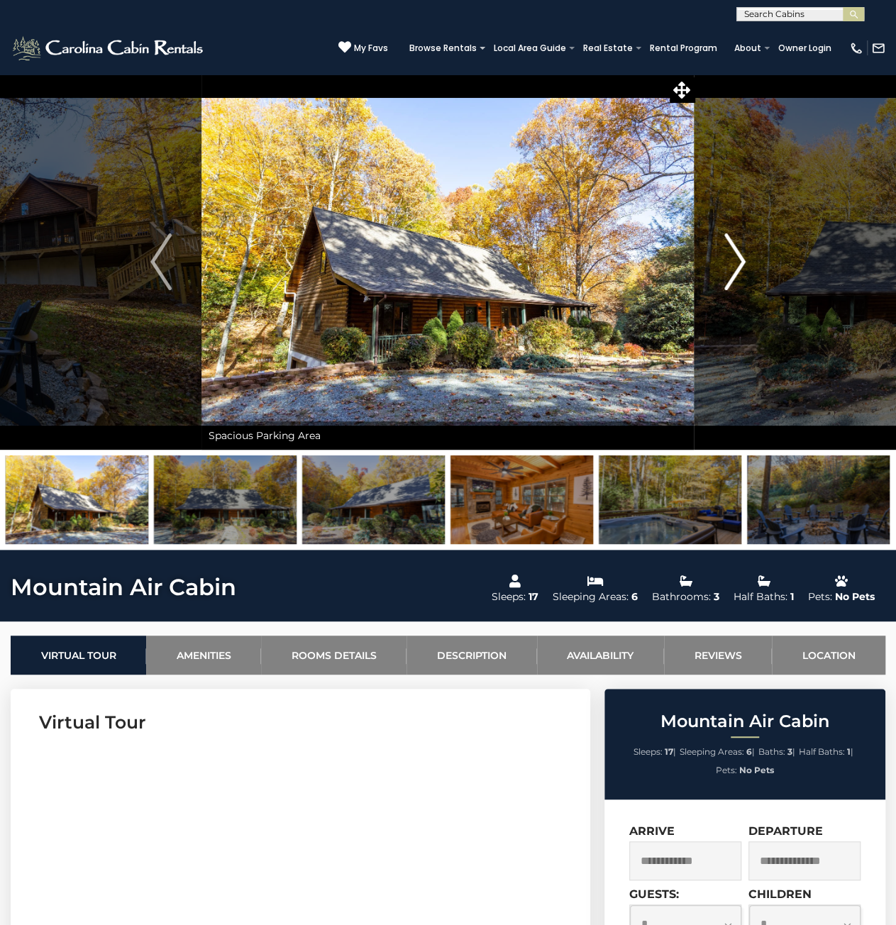
click at [738, 259] on img "Next" at bounding box center [734, 261] width 21 height 57
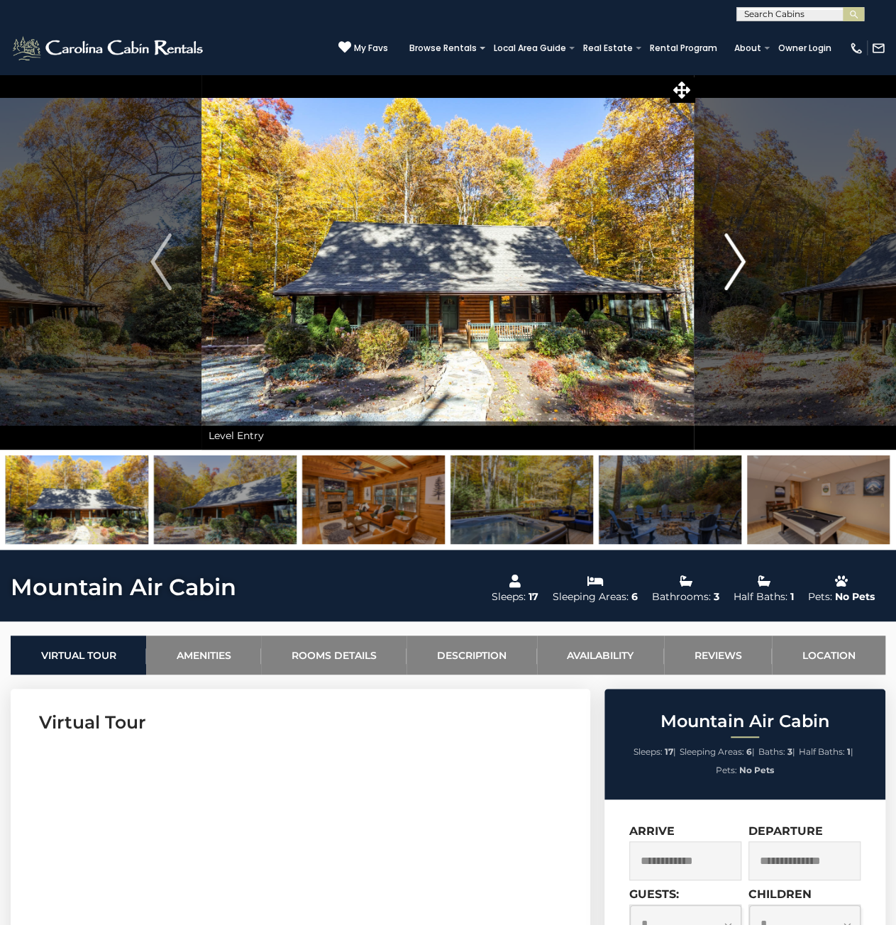
click at [738, 259] on img "Next" at bounding box center [734, 261] width 21 height 57
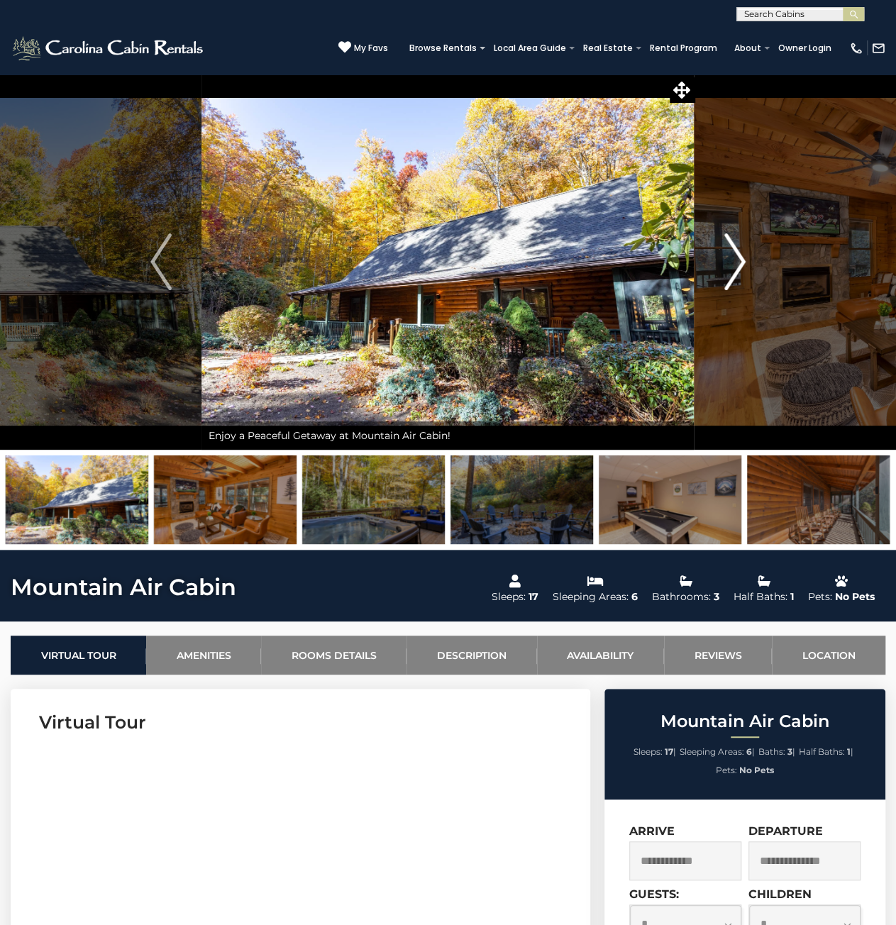
click at [738, 259] on img "Next" at bounding box center [734, 261] width 21 height 57
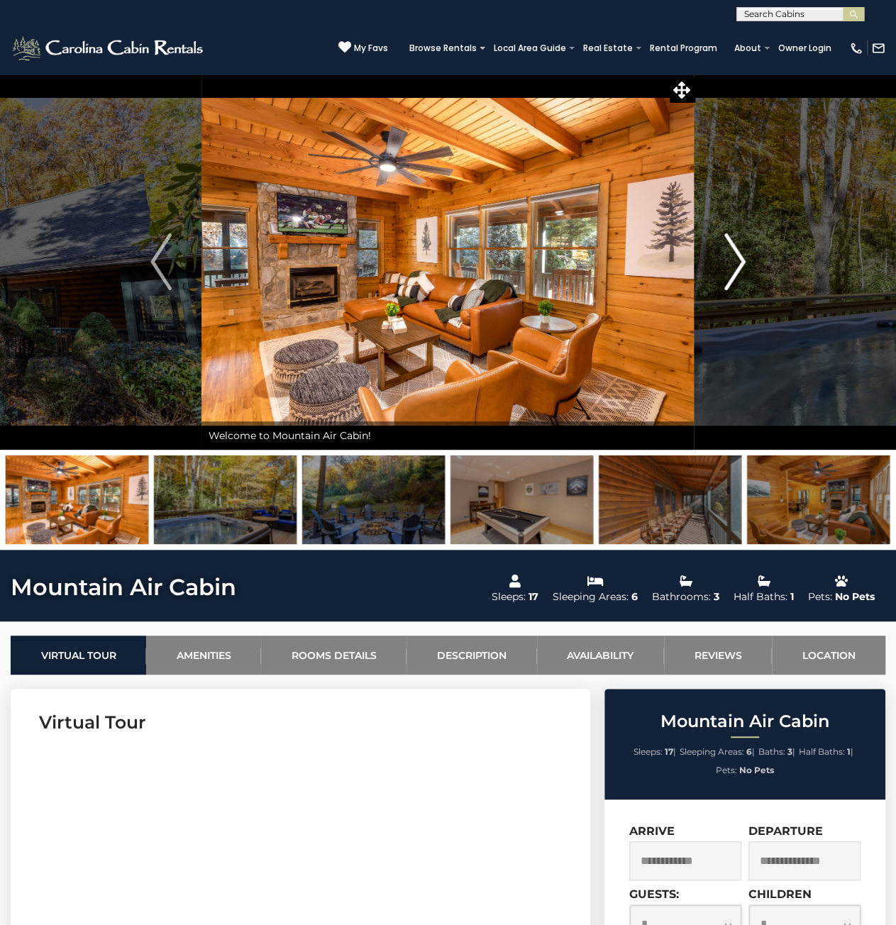
click at [738, 259] on img "Next" at bounding box center [734, 261] width 21 height 57
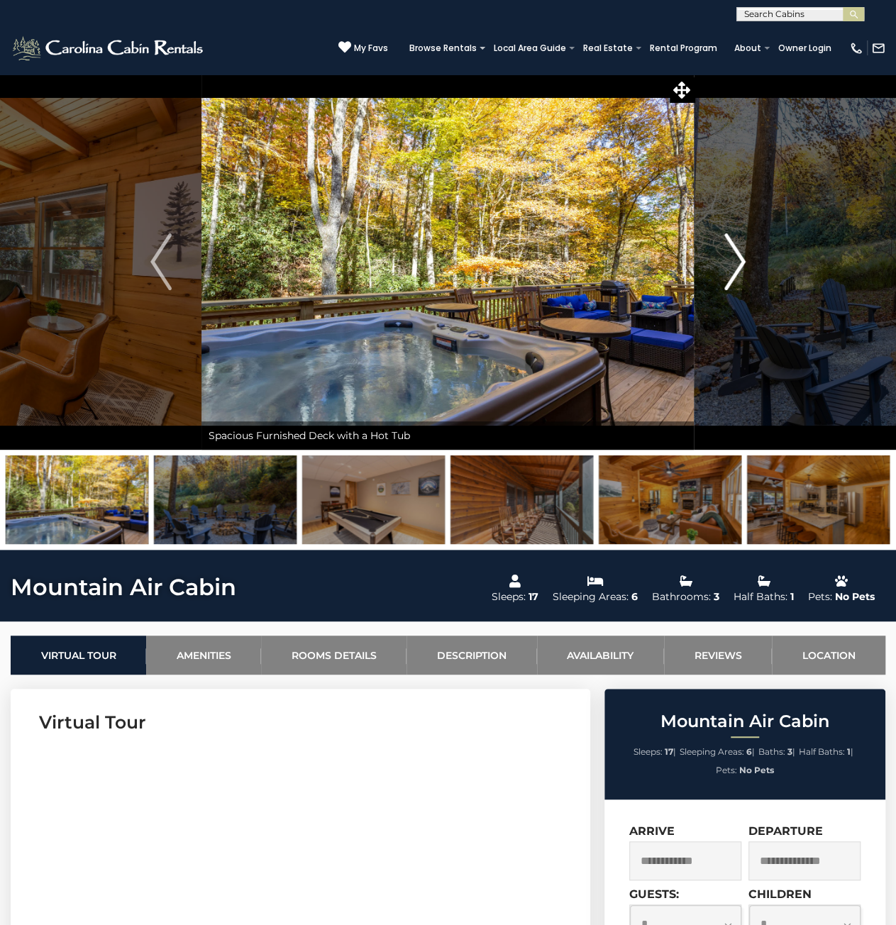
click at [738, 259] on img "Next" at bounding box center [734, 261] width 21 height 57
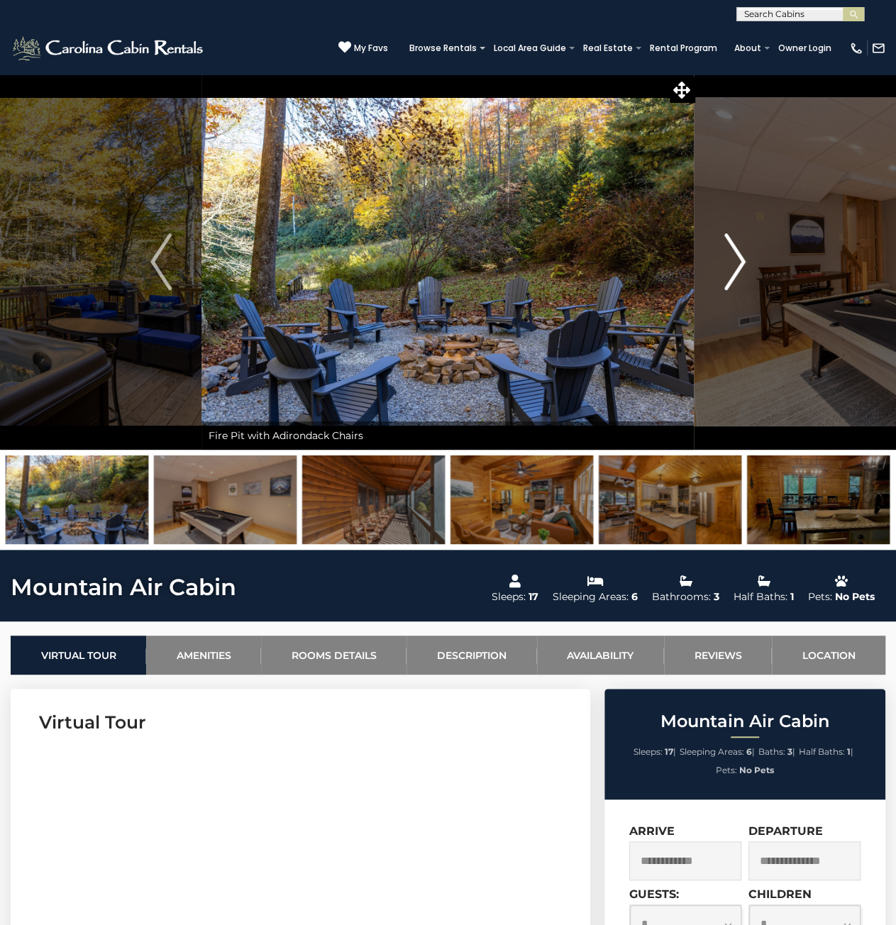
click at [738, 259] on img "Next" at bounding box center [734, 261] width 21 height 57
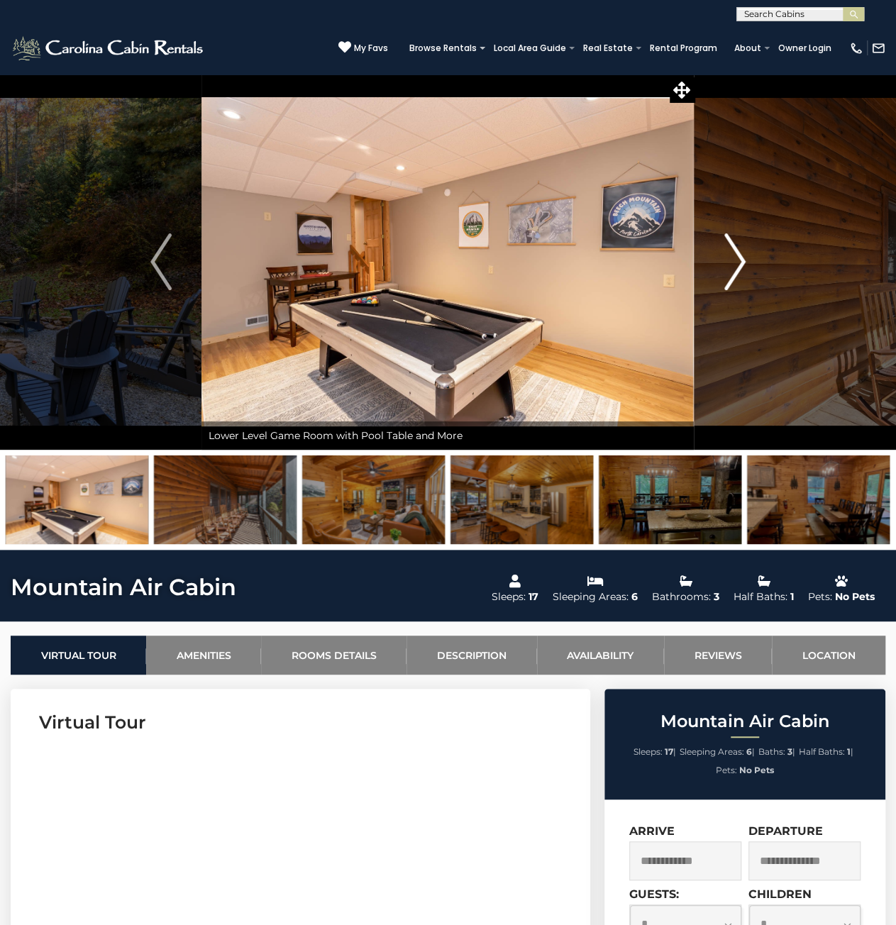
click at [738, 259] on img "Next" at bounding box center [734, 261] width 21 height 57
